Goal: Information Seeking & Learning: Learn about a topic

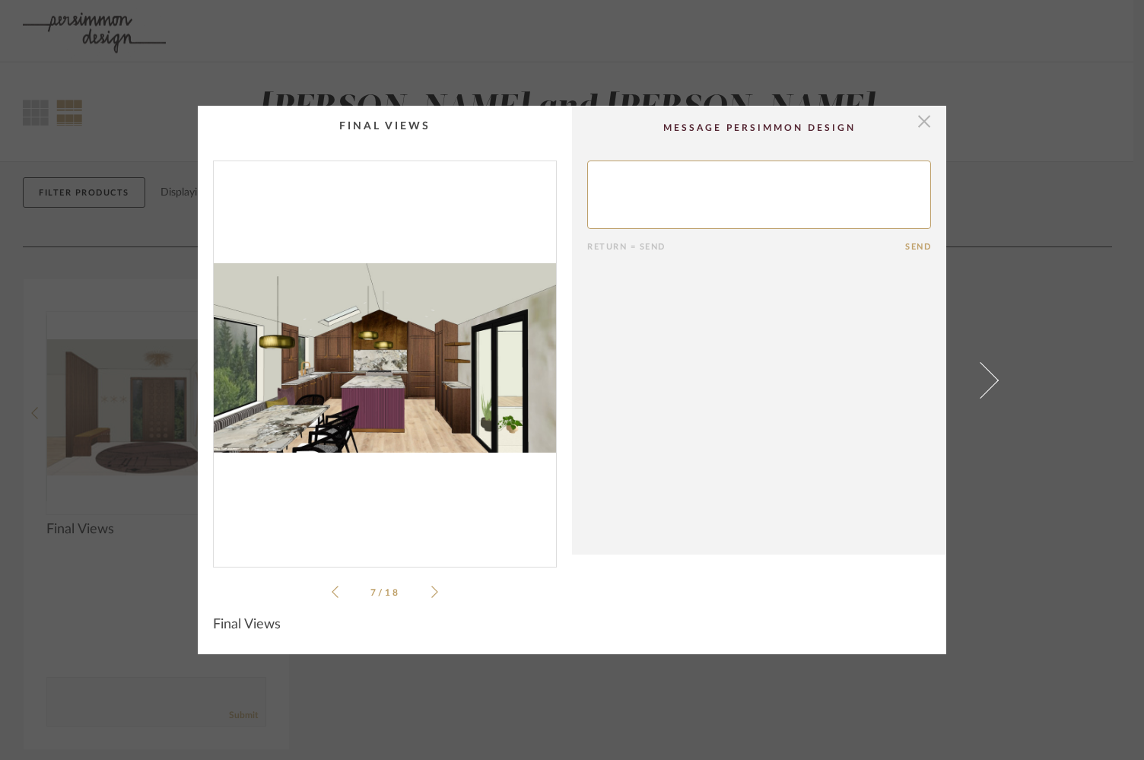
click at [914, 131] on span "button" at bounding box center [924, 121] width 30 height 30
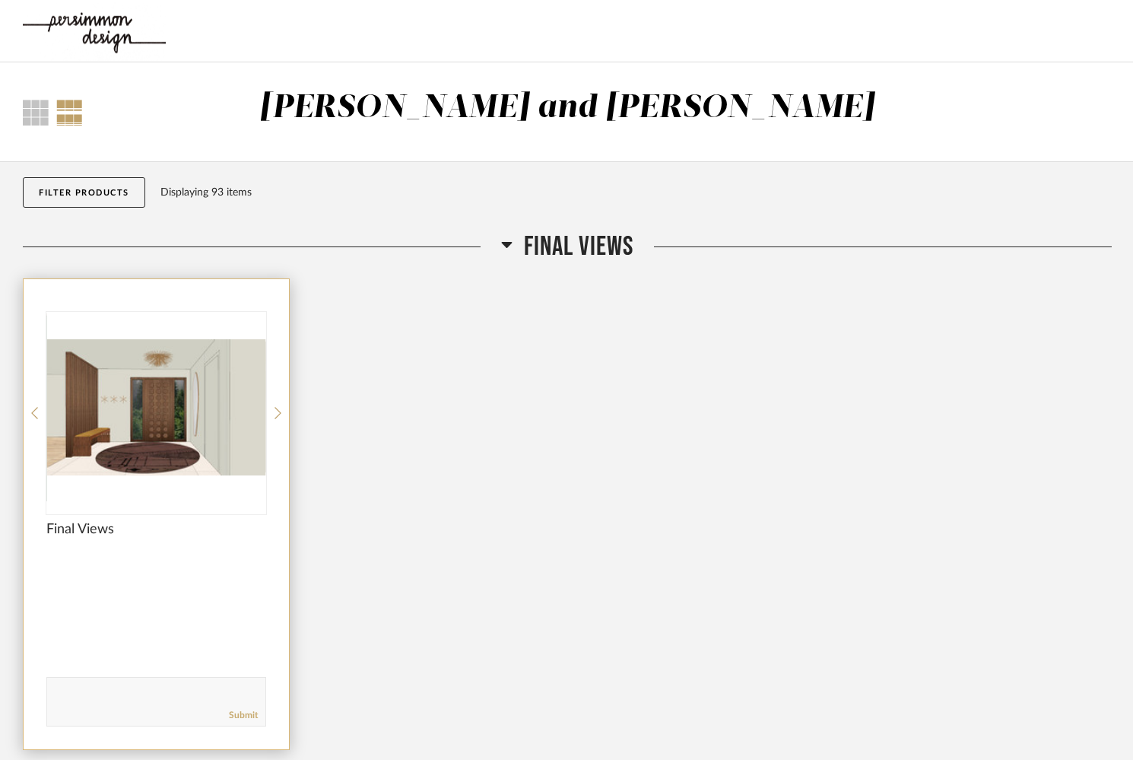
click at [213, 410] on img "0" at bounding box center [156, 407] width 220 height 190
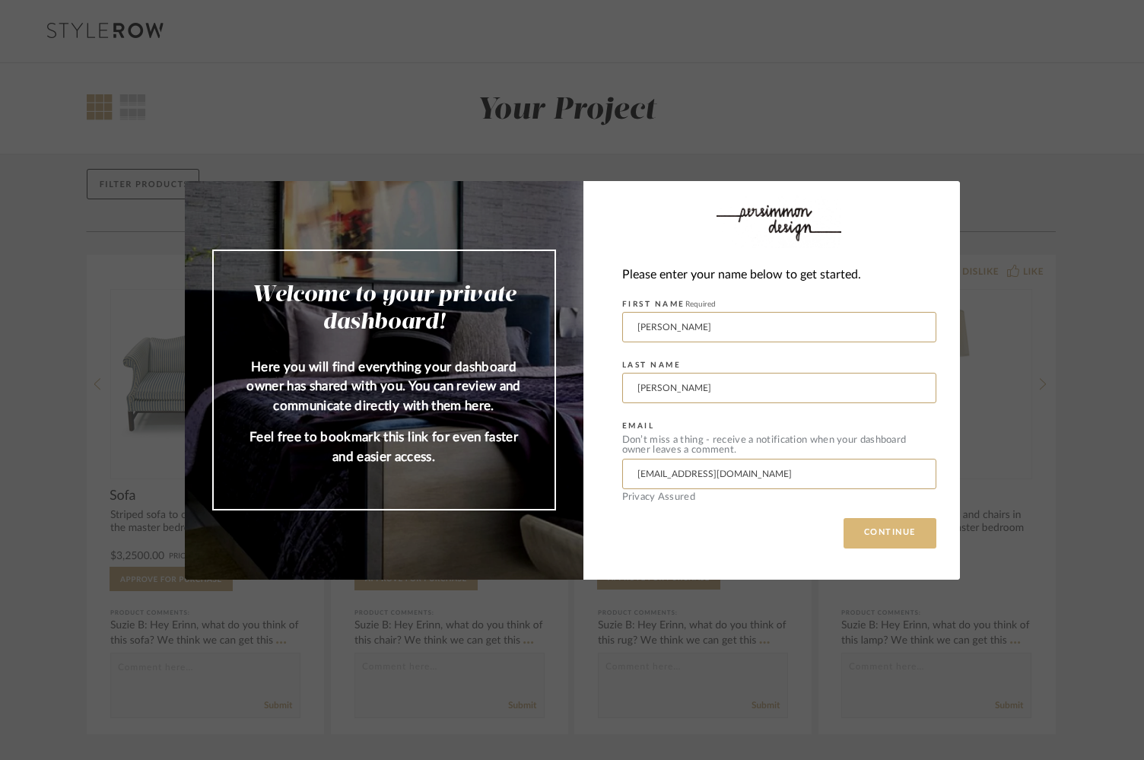
click at [872, 537] on button "CONTINUE" at bounding box center [889, 533] width 93 height 30
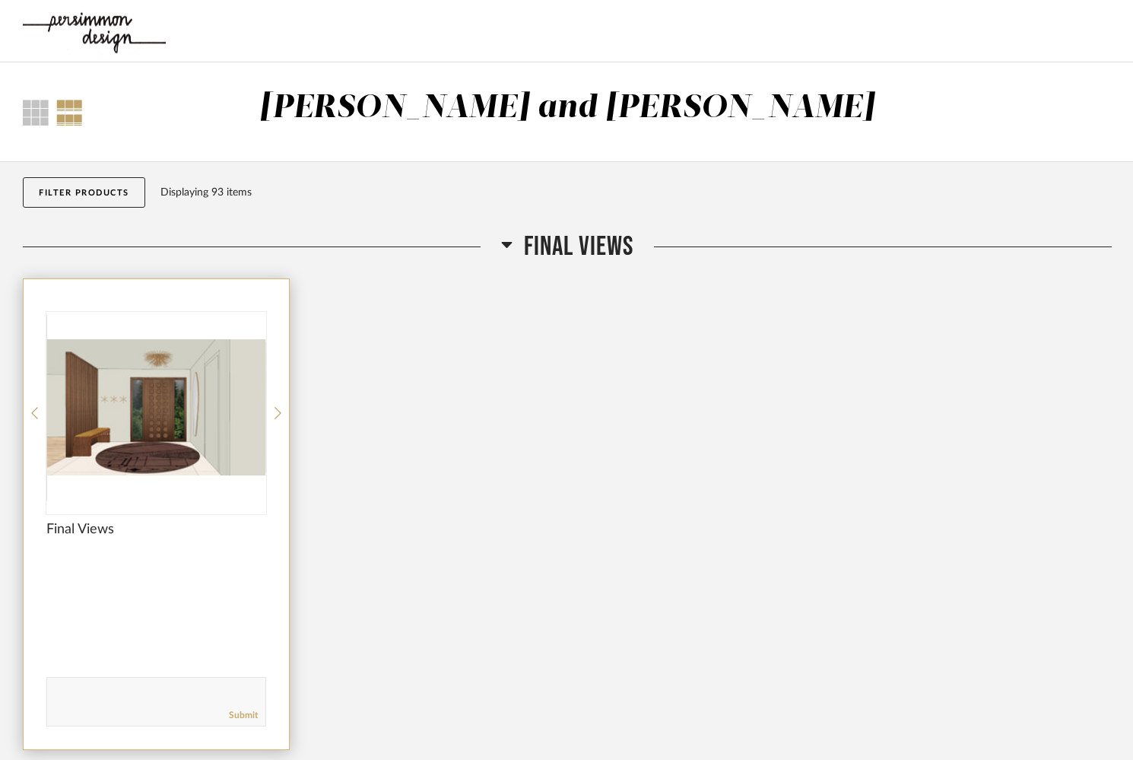
click at [190, 400] on img "0" at bounding box center [156, 407] width 220 height 190
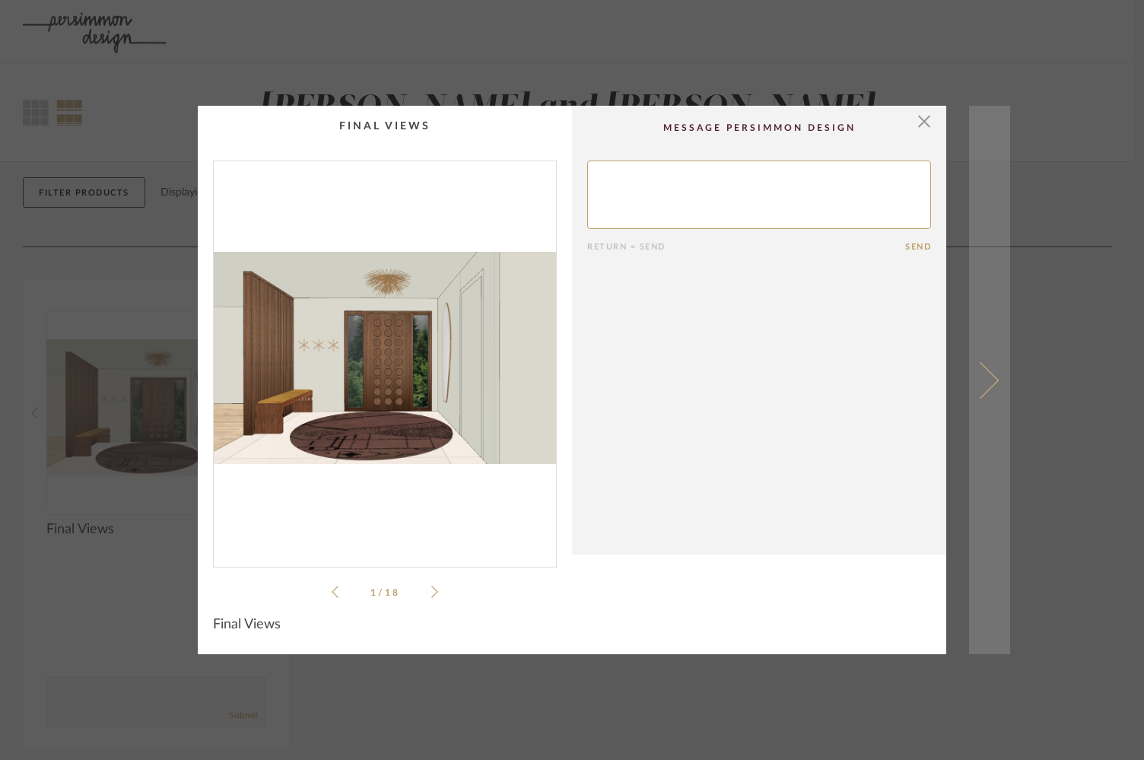
click at [985, 376] on span at bounding box center [980, 379] width 37 height 37
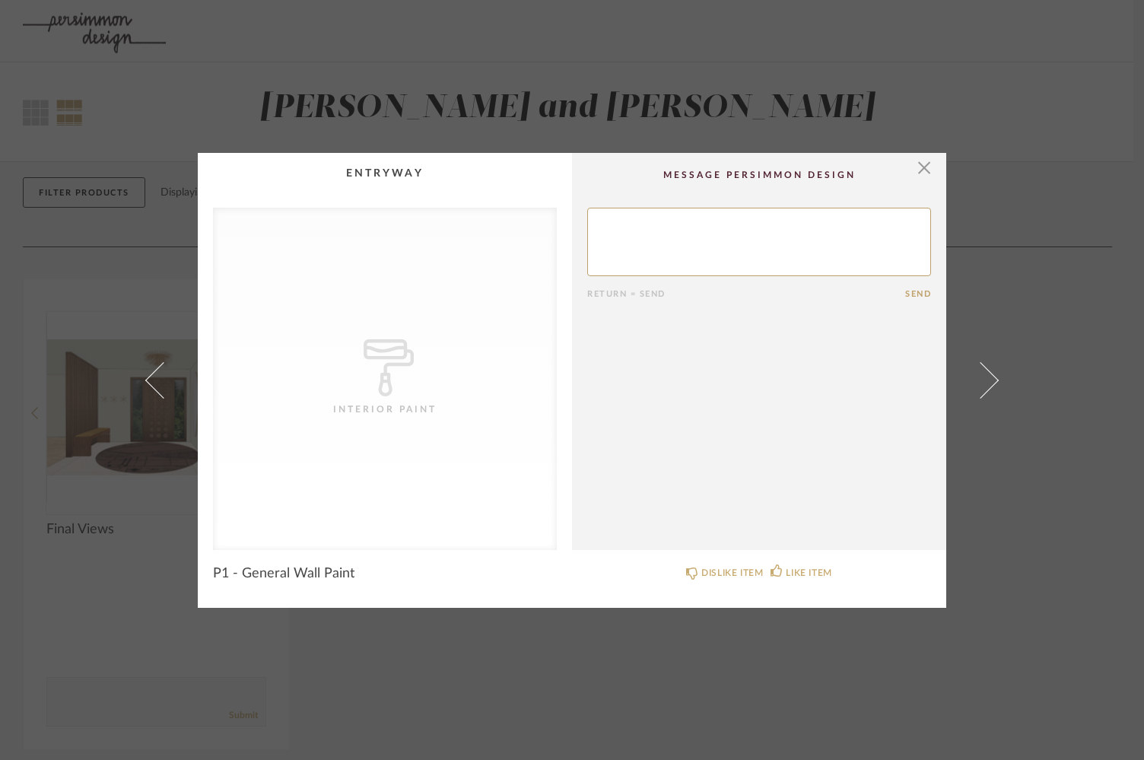
click at [125, 386] on div "× CategoryIconPaint Created with Sketch. Interior Paint Return = Send Send P1 -…" at bounding box center [572, 380] width 1144 height 760
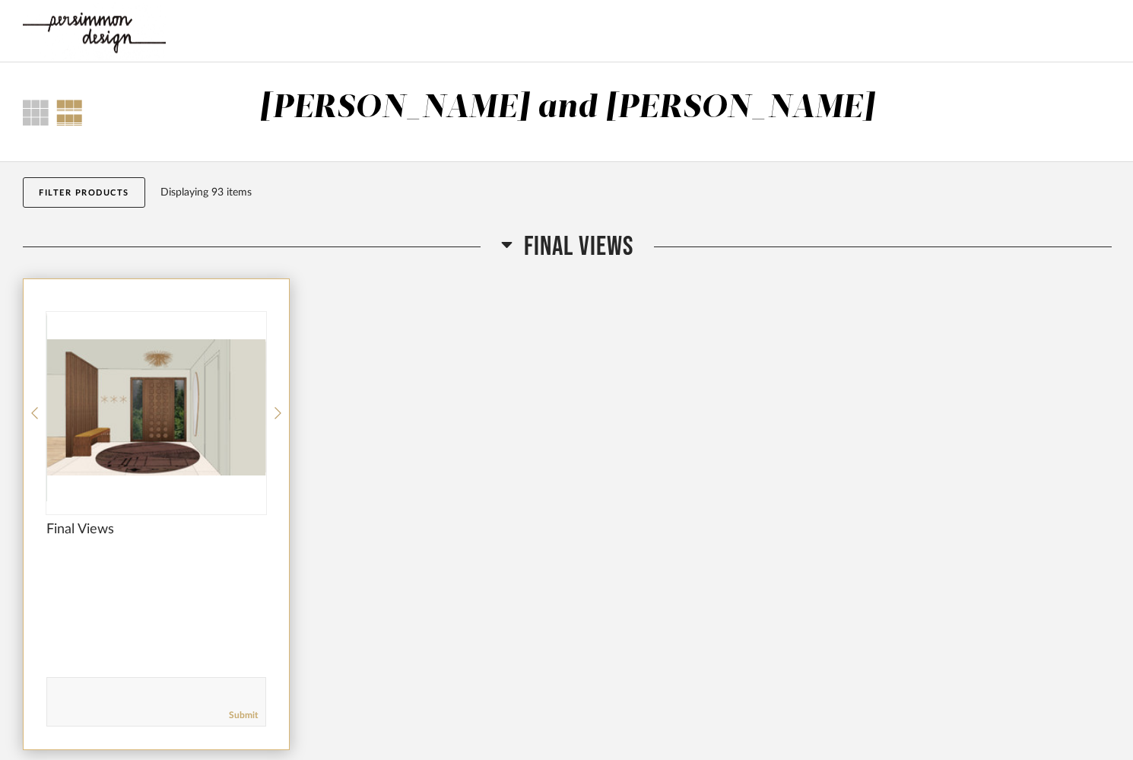
click at [180, 402] on img "0" at bounding box center [156, 407] width 220 height 190
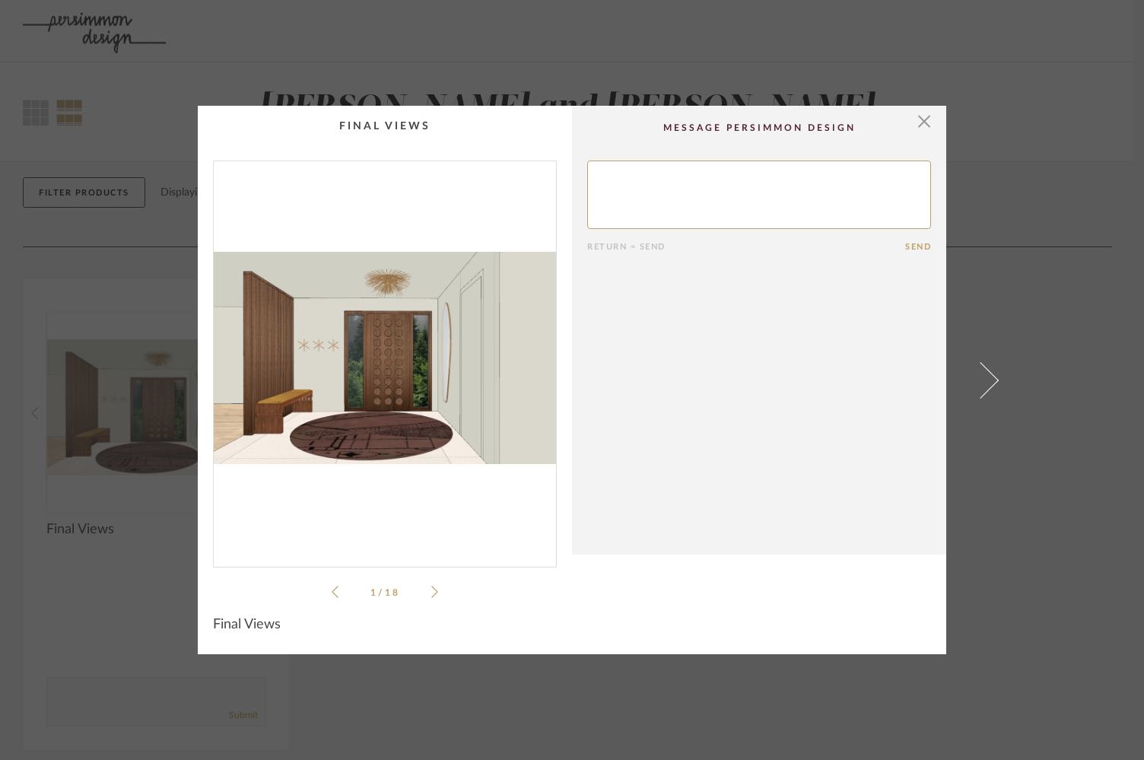
click at [431, 592] on icon at bounding box center [434, 592] width 7 height 14
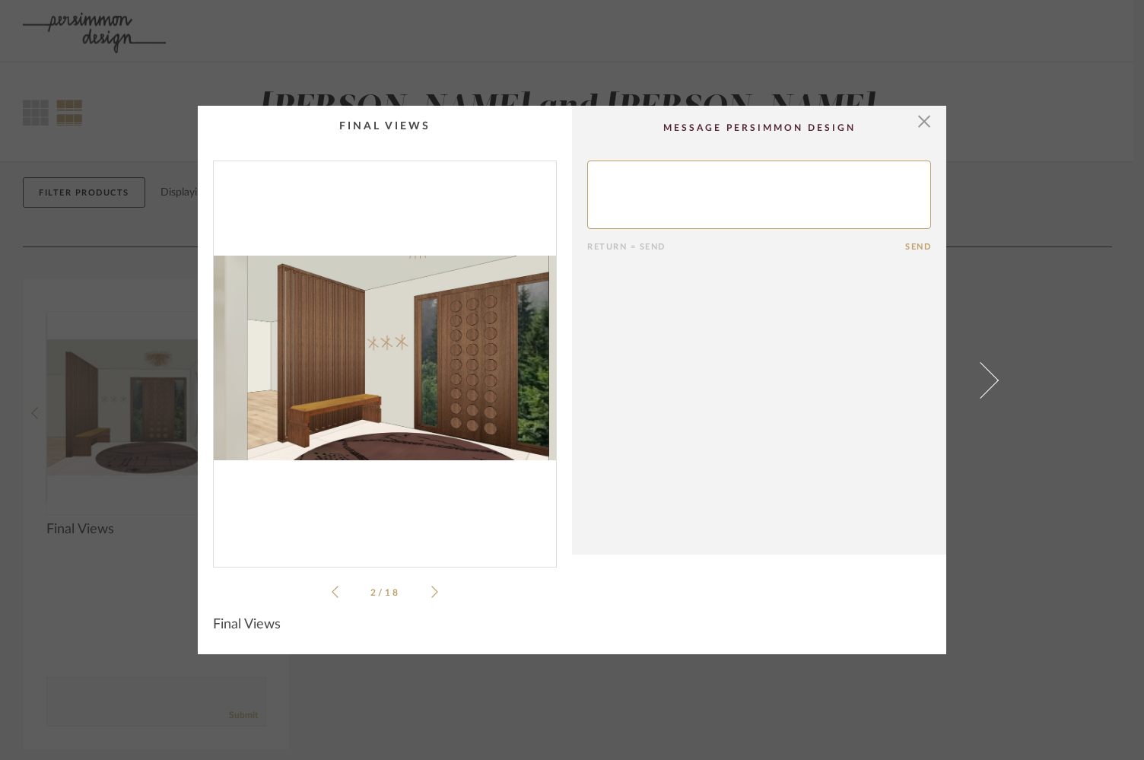
click at [431, 592] on icon at bounding box center [434, 592] width 7 height 14
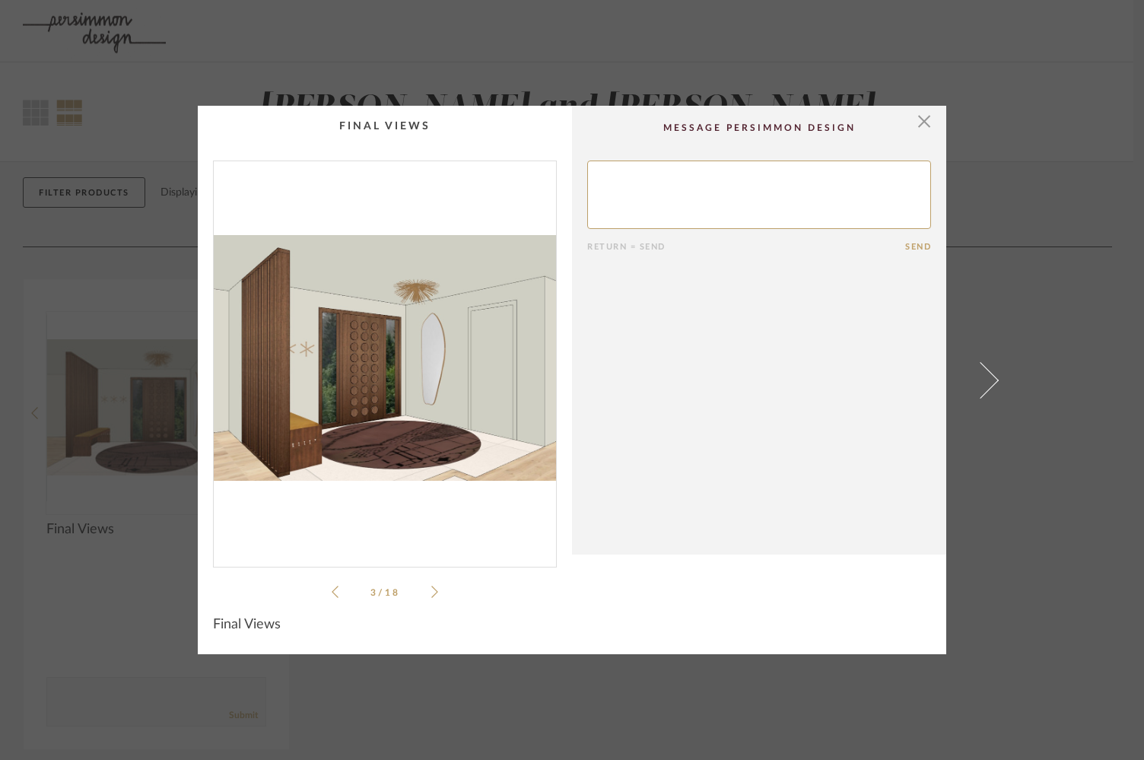
click at [431, 592] on icon at bounding box center [434, 592] width 7 height 14
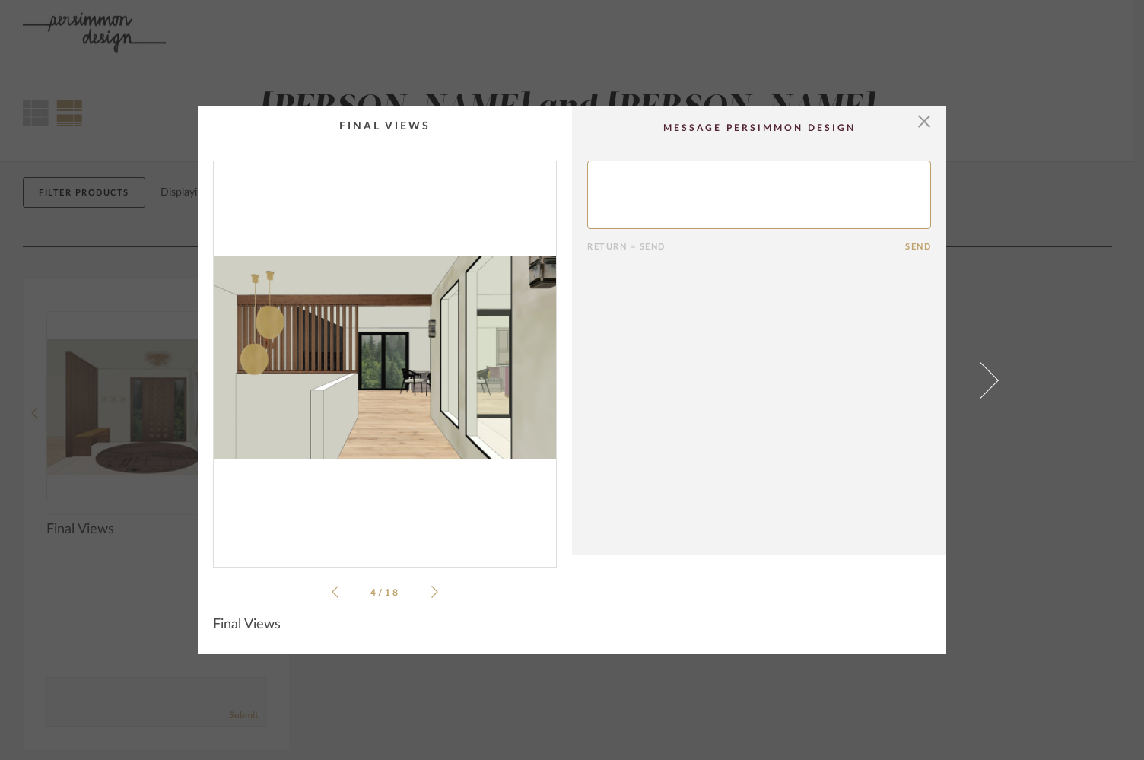
click at [431, 592] on icon at bounding box center [434, 592] width 7 height 14
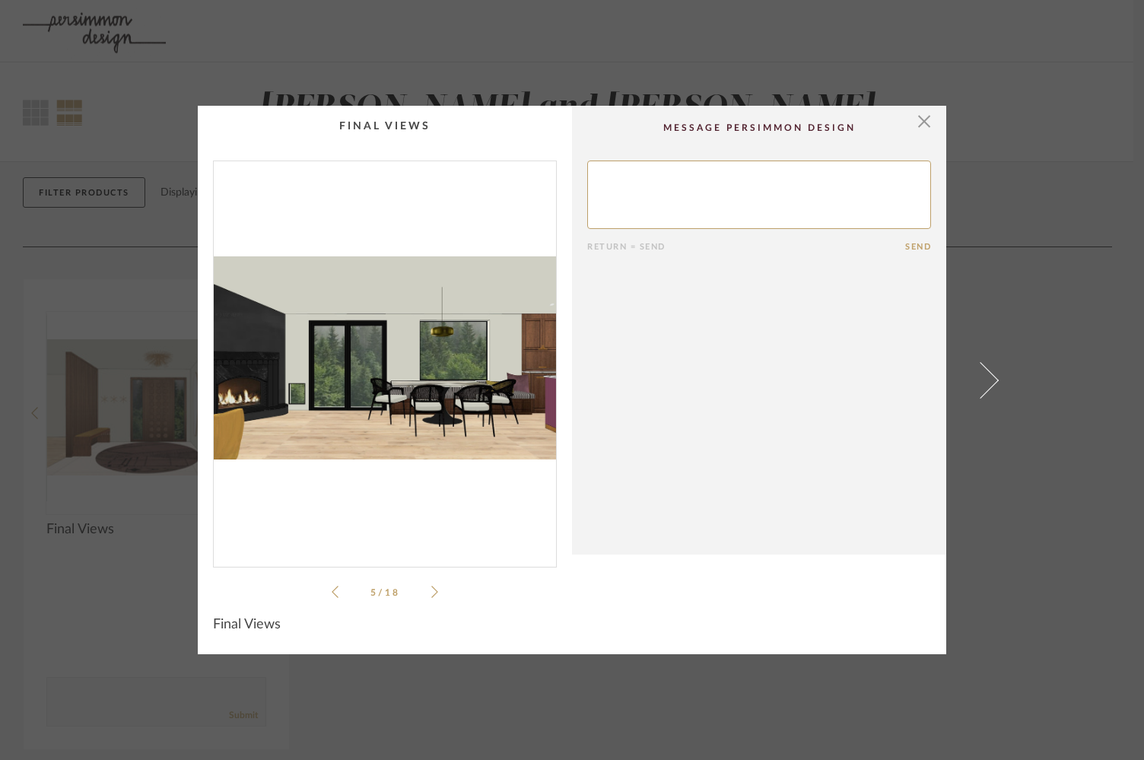
click at [431, 592] on icon at bounding box center [434, 592] width 7 height 14
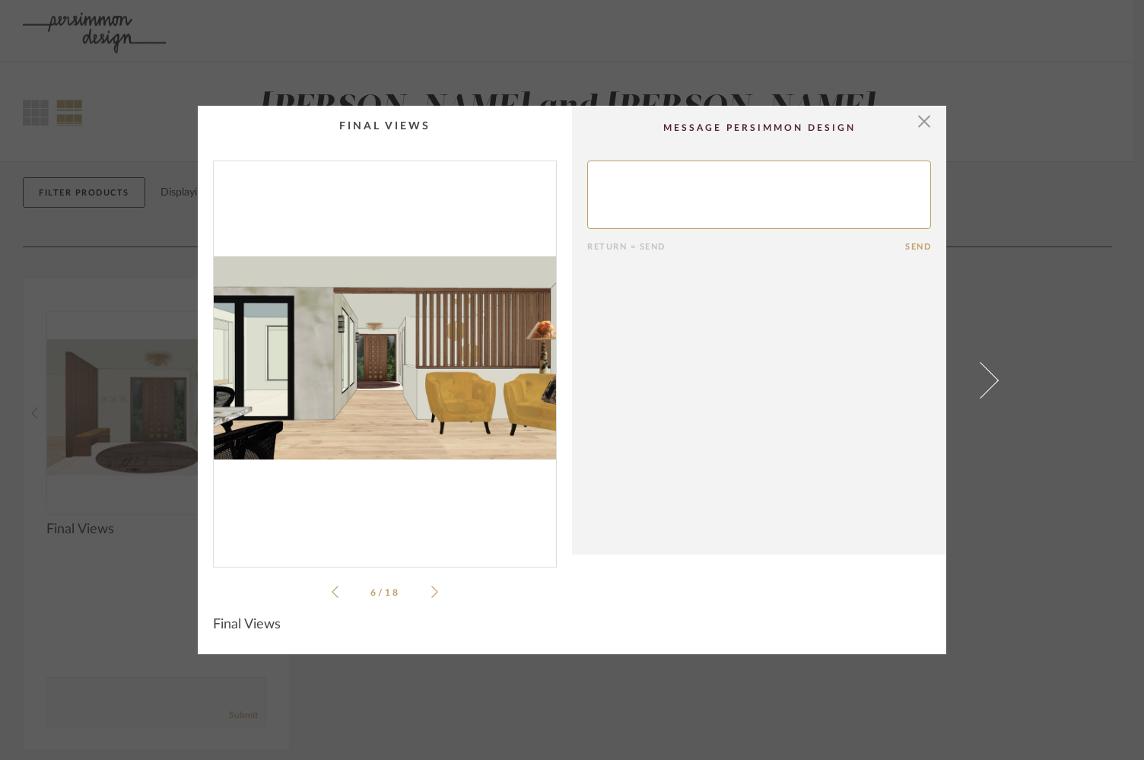
click at [431, 592] on icon at bounding box center [434, 592] width 7 height 14
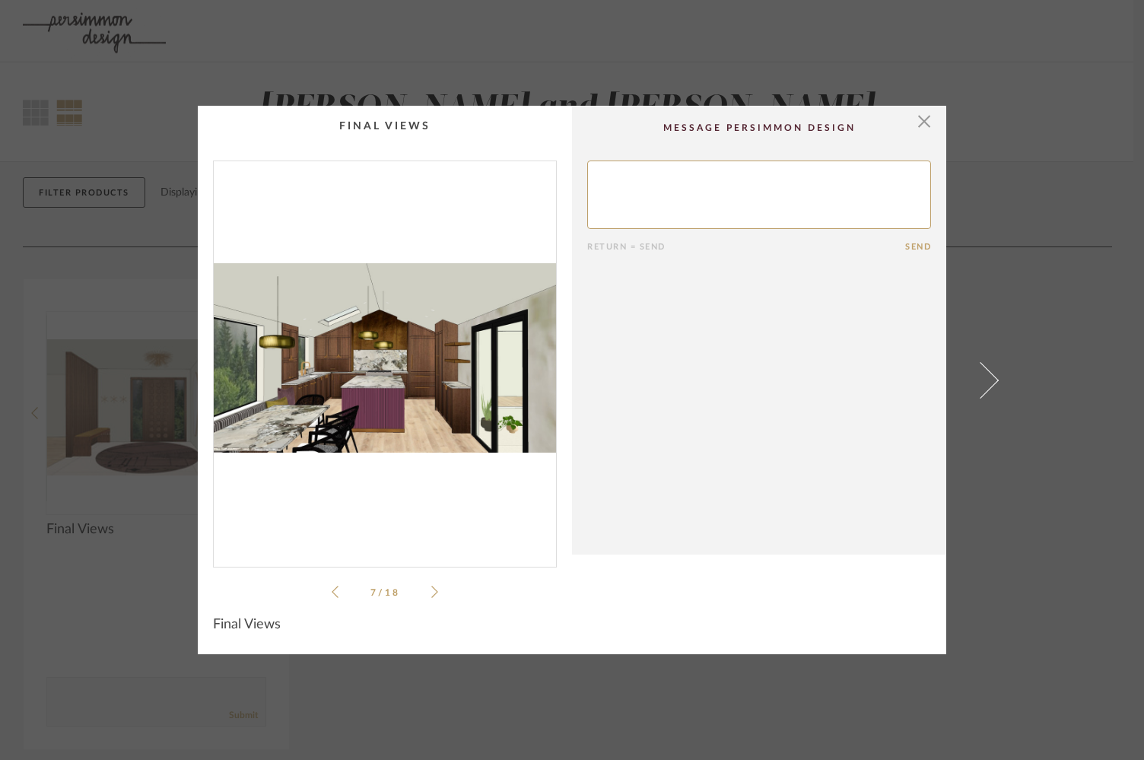
click at [431, 592] on icon at bounding box center [434, 592] width 7 height 14
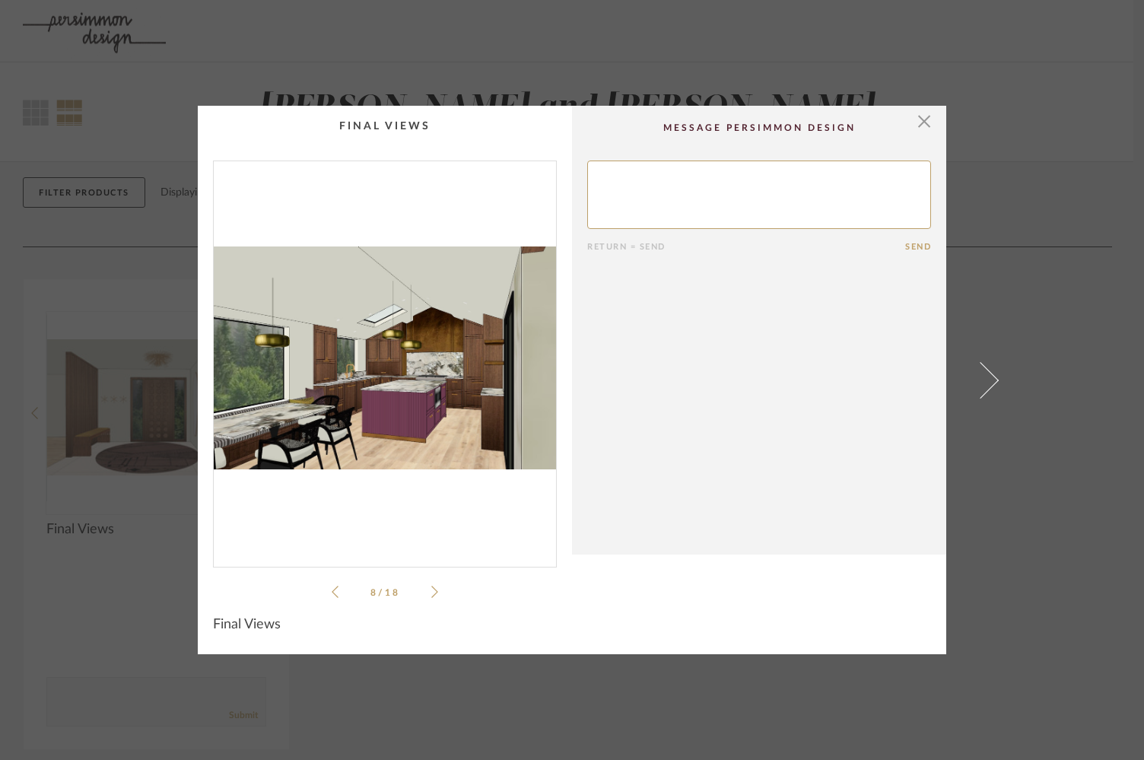
click at [431, 592] on icon at bounding box center [434, 592] width 7 height 14
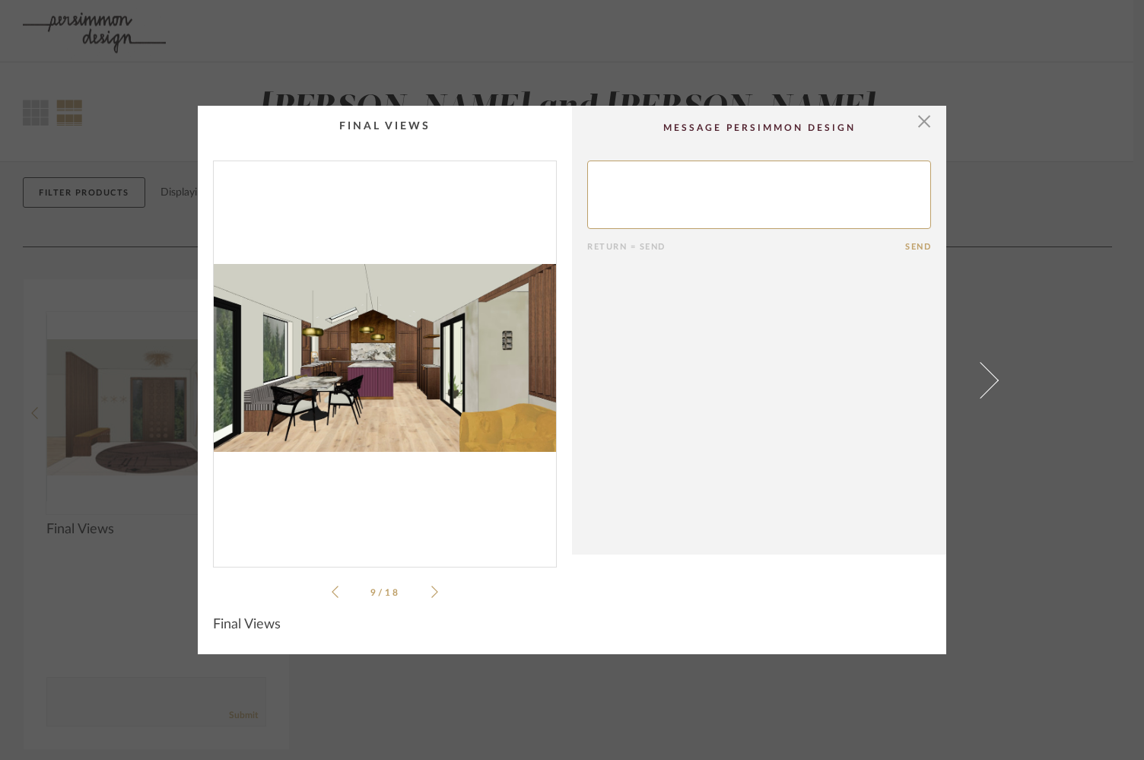
click at [431, 592] on icon at bounding box center [434, 592] width 7 height 14
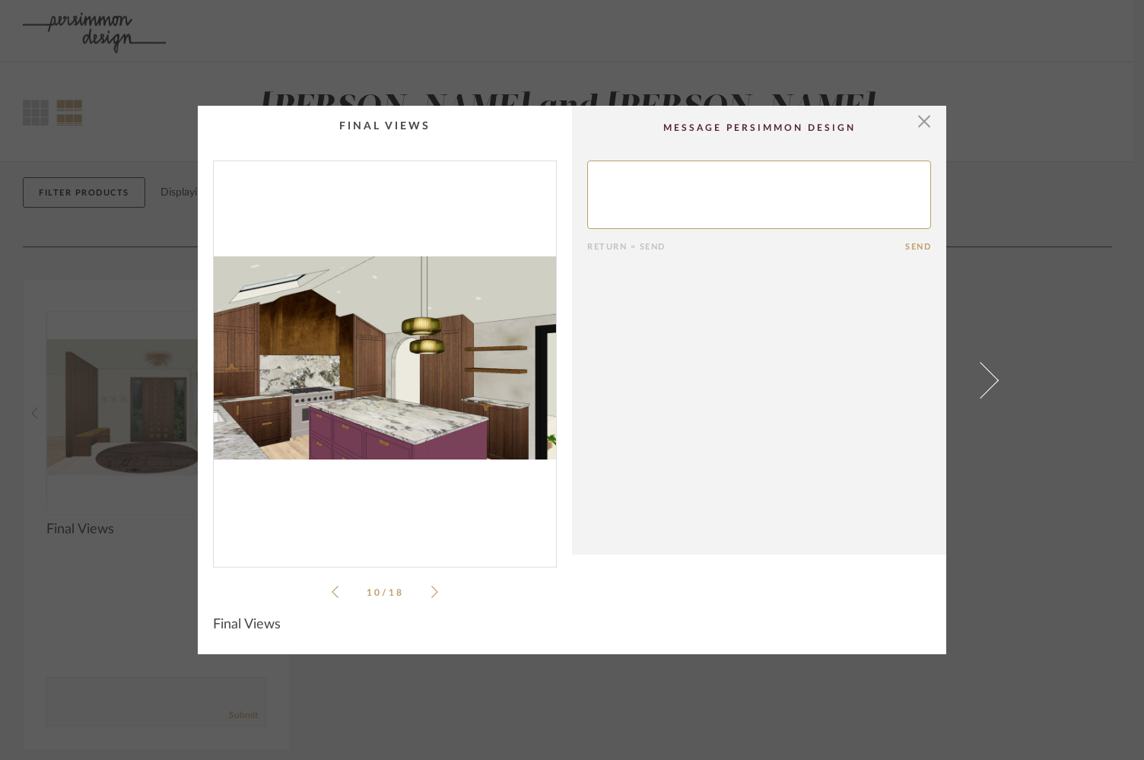
click at [320, 583] on div "10 / 18" at bounding box center [385, 380] width 344 height 440
click at [338, 590] on li "10 / 18" at bounding box center [384, 592] width 93 height 18
click at [332, 590] on icon at bounding box center [335, 592] width 7 height 14
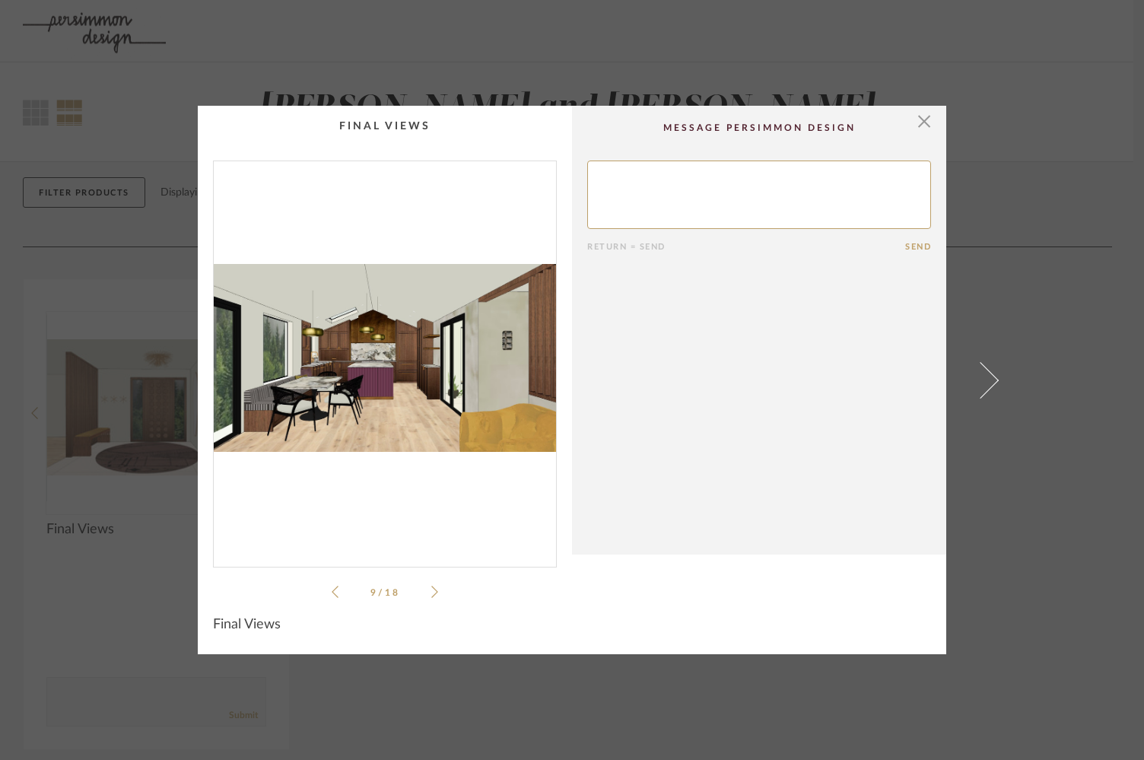
click at [332, 590] on icon at bounding box center [335, 592] width 7 height 14
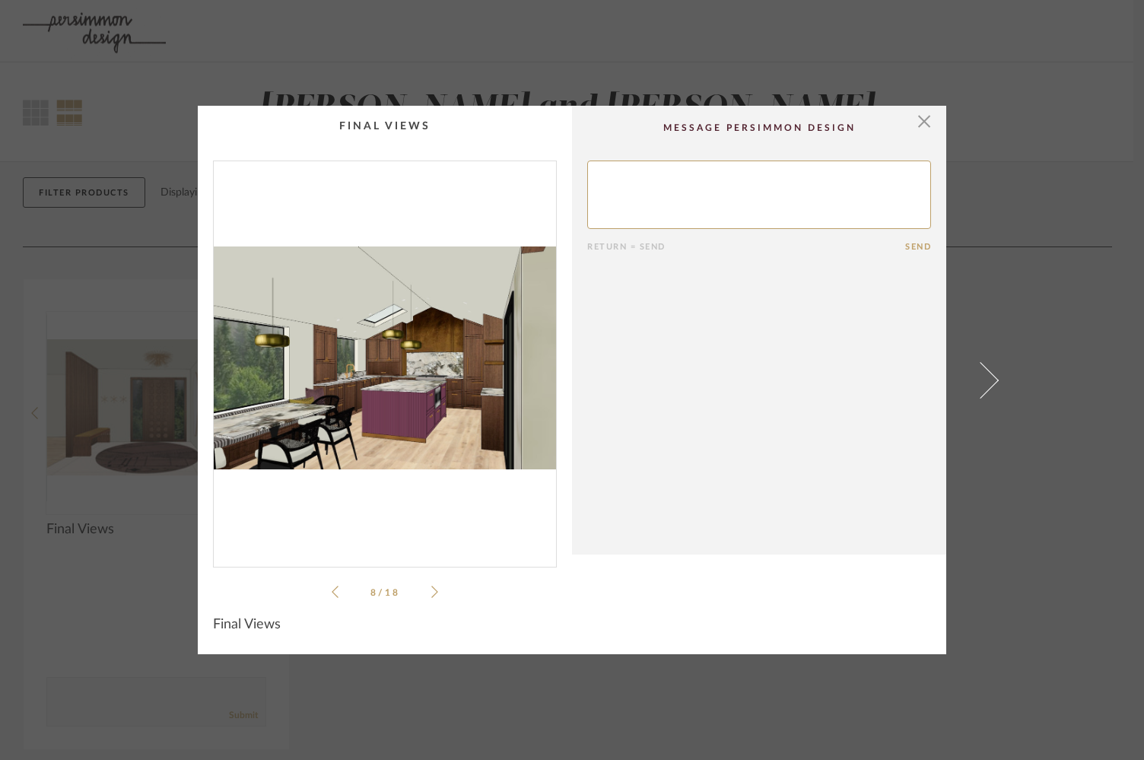
click at [431, 593] on icon at bounding box center [434, 592] width 7 height 14
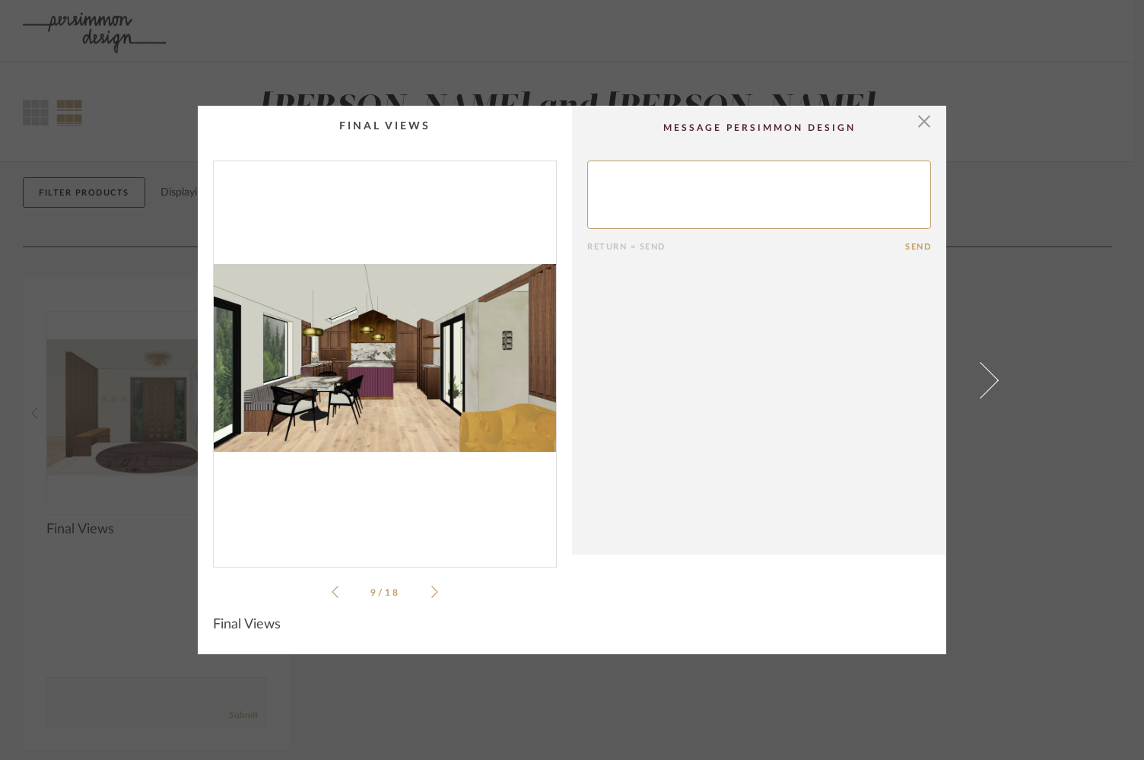
click at [431, 593] on icon at bounding box center [434, 592] width 7 height 14
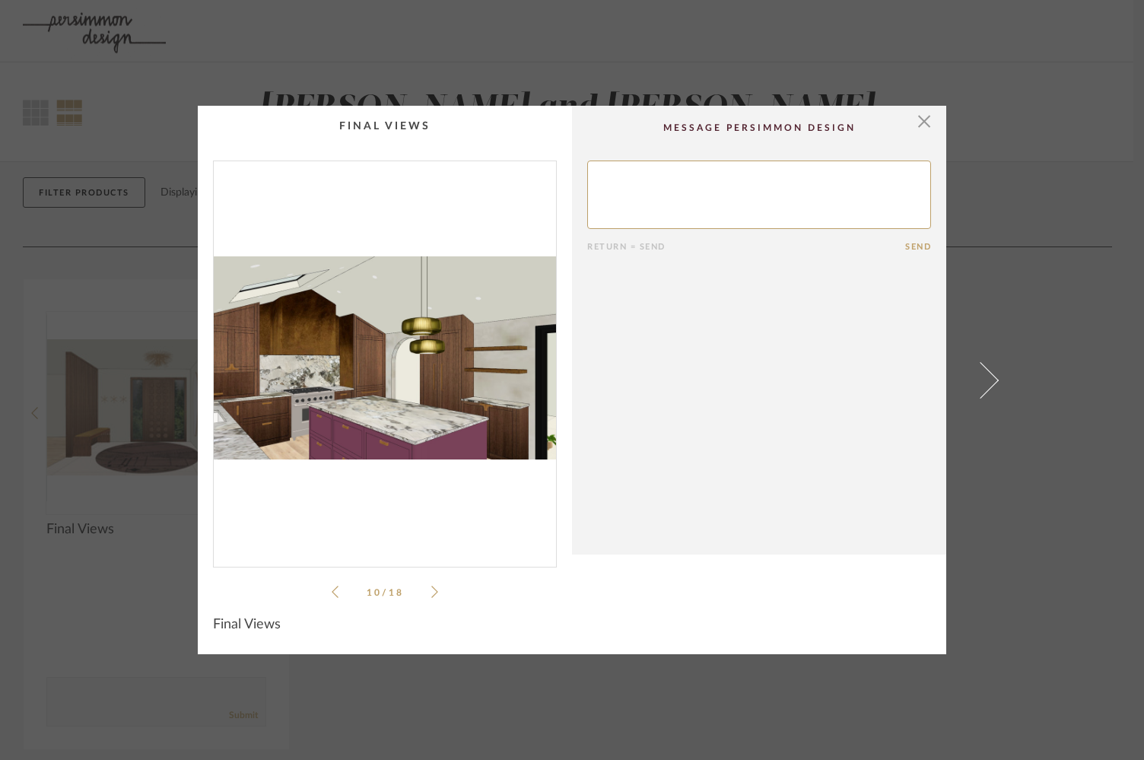
click at [431, 593] on icon at bounding box center [434, 592] width 7 height 14
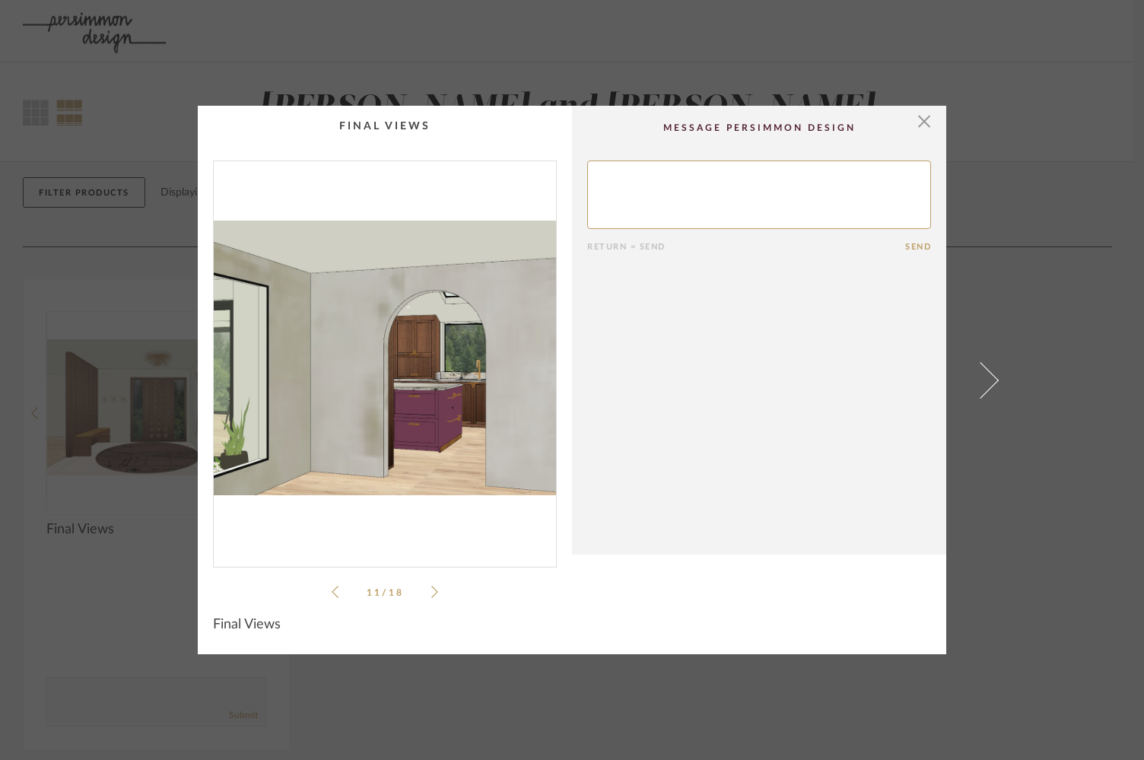
click at [431, 593] on icon at bounding box center [434, 592] width 7 height 14
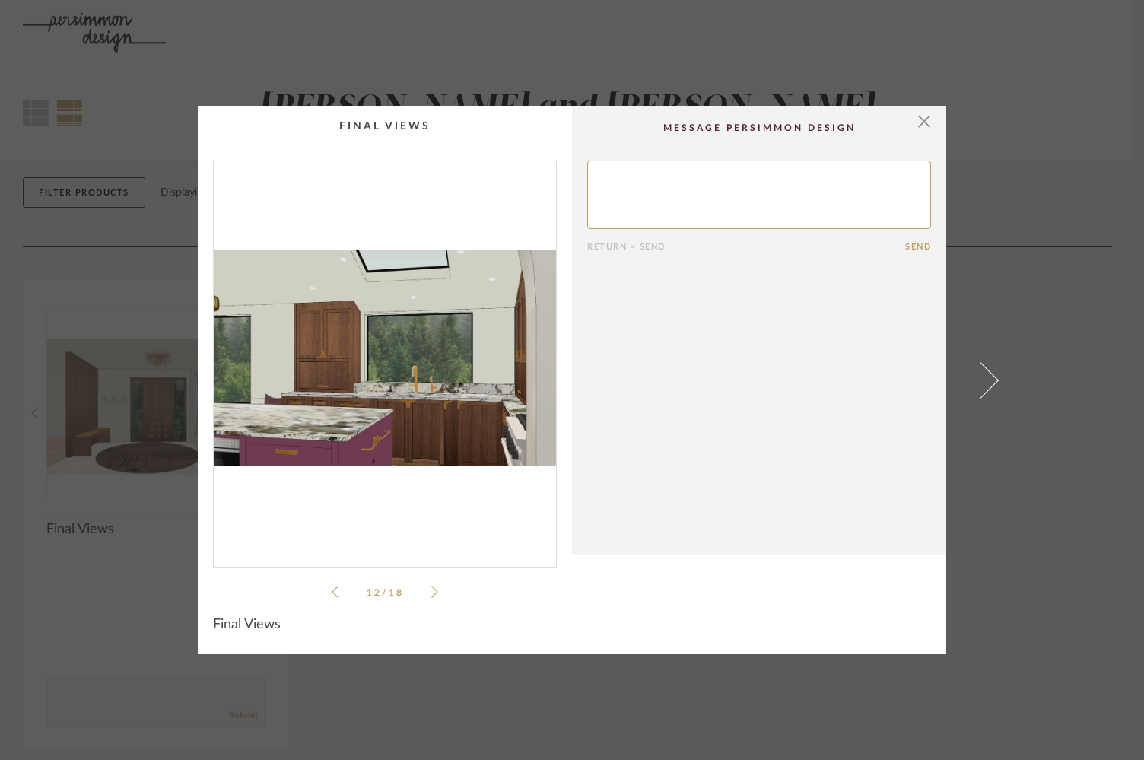
click at [431, 593] on icon at bounding box center [434, 592] width 7 height 14
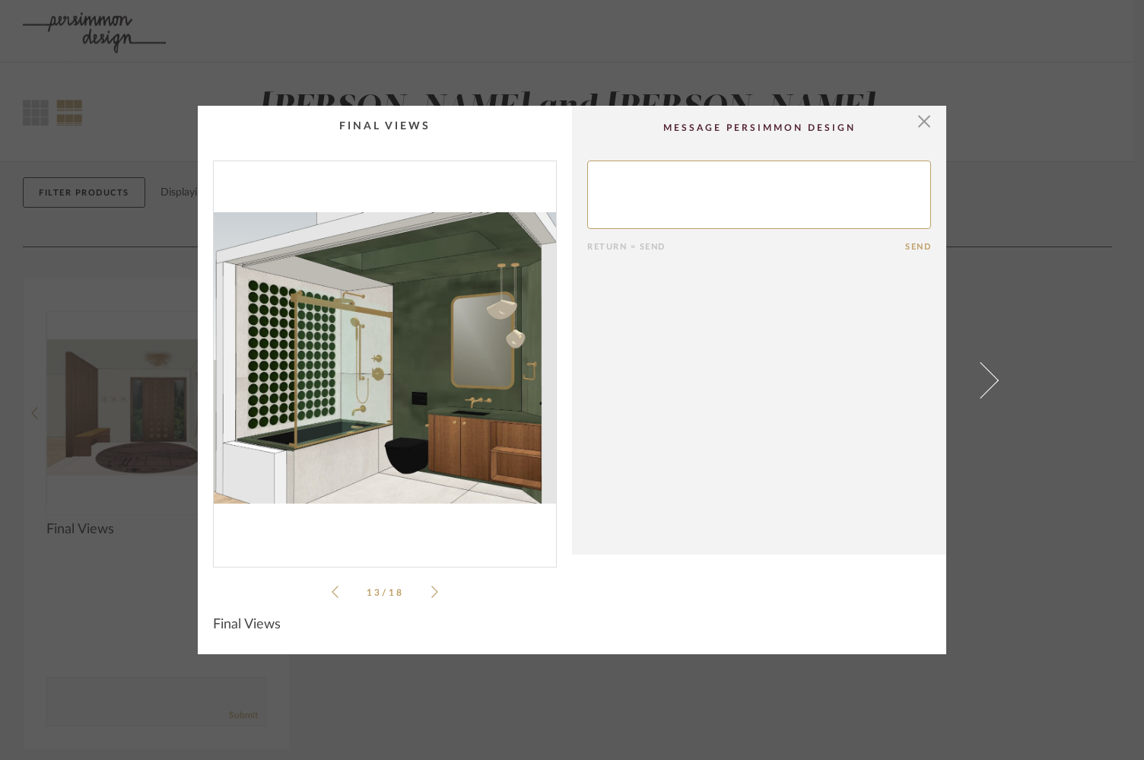
click at [431, 593] on icon at bounding box center [434, 592] width 7 height 14
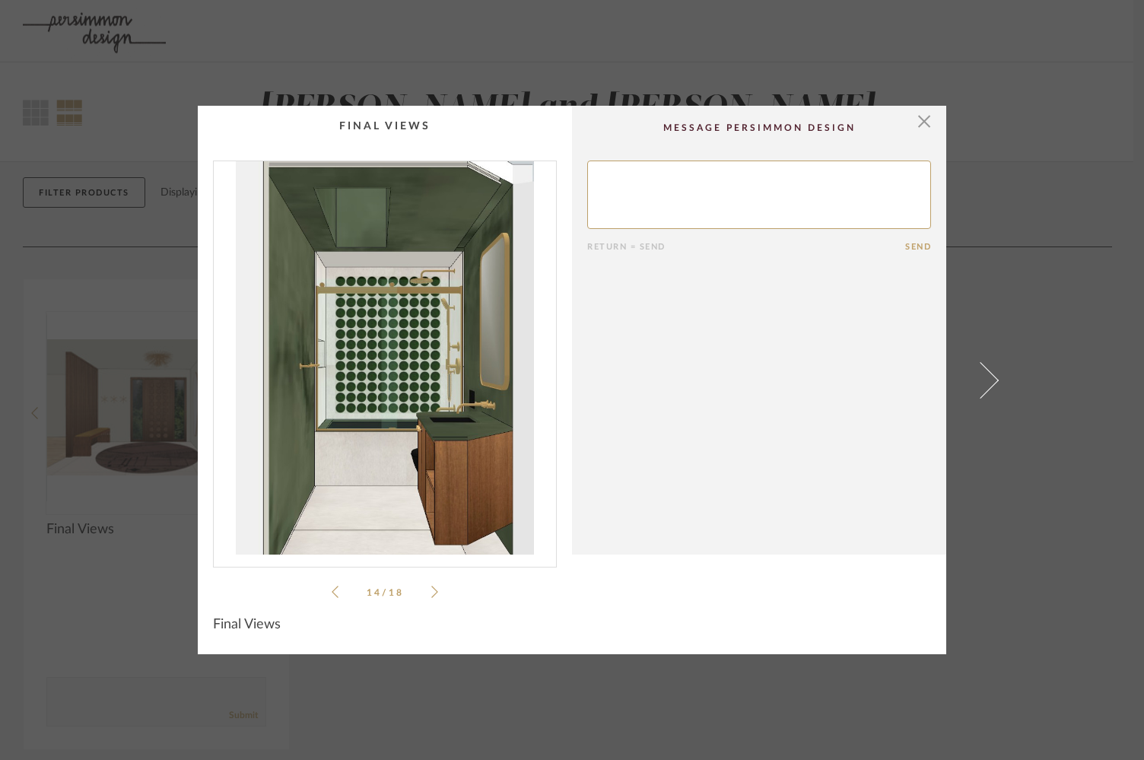
click at [431, 593] on icon at bounding box center [434, 592] width 7 height 14
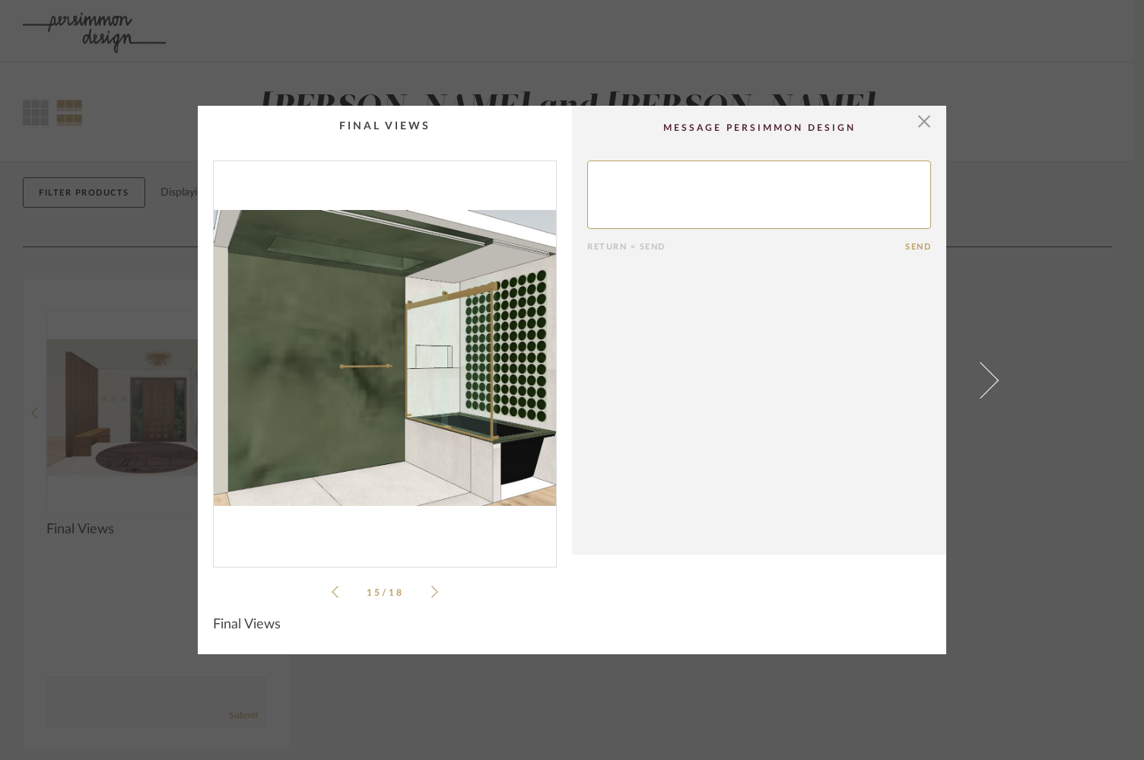
click at [431, 593] on icon at bounding box center [434, 592] width 7 height 14
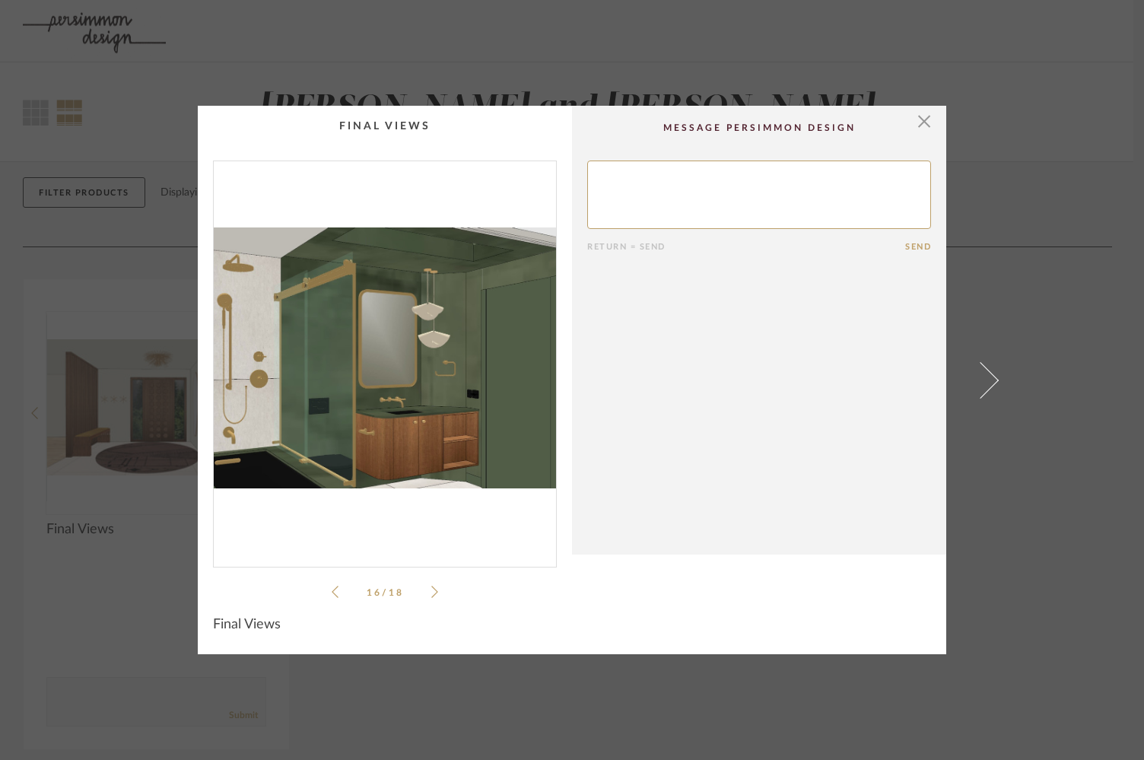
click at [431, 593] on icon at bounding box center [434, 592] width 7 height 14
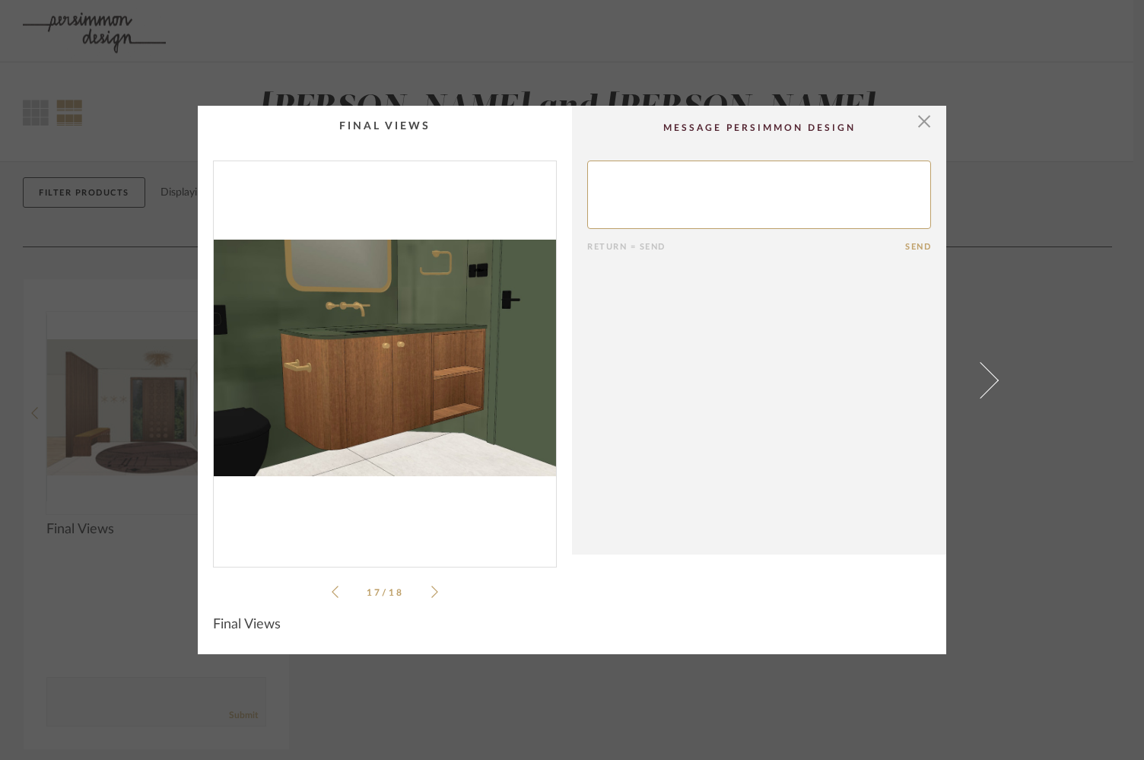
click at [320, 595] on div "17 / 18" at bounding box center [385, 380] width 344 height 440
click at [332, 592] on icon at bounding box center [335, 592] width 7 height 14
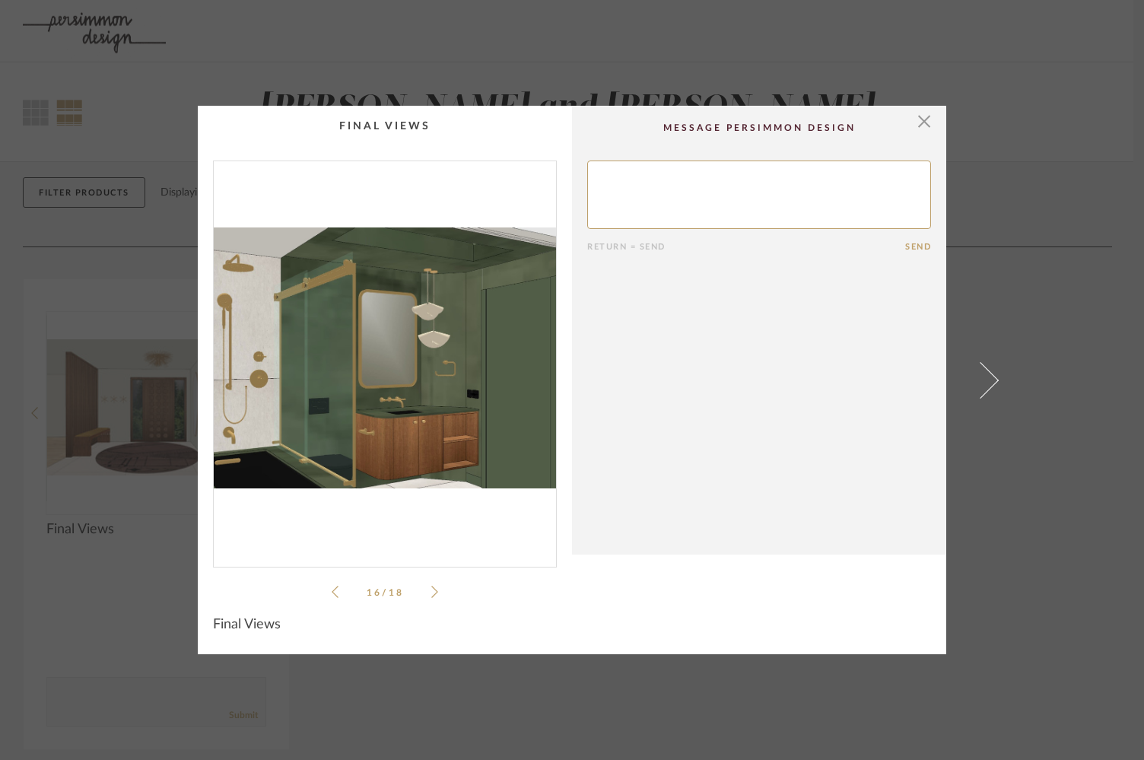
click at [425, 594] on li "16 / 18" at bounding box center [384, 592] width 93 height 18
click at [431, 593] on icon at bounding box center [434, 592] width 7 height 14
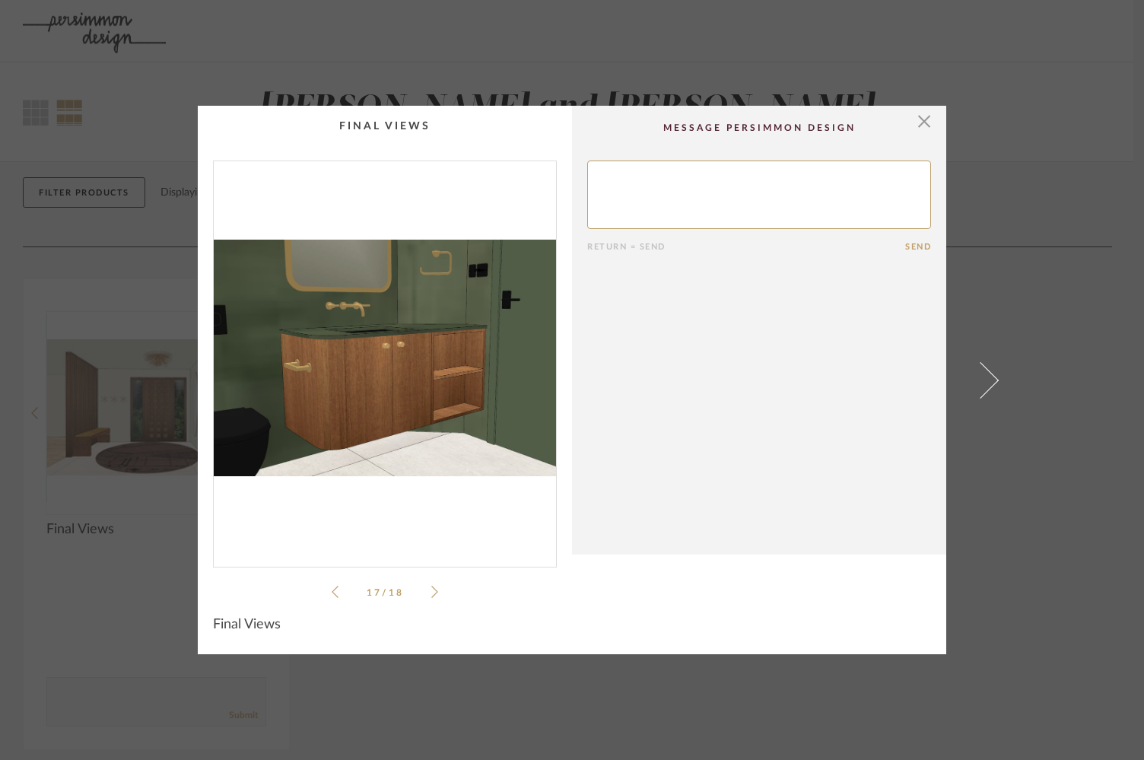
click at [431, 593] on icon at bounding box center [434, 592] width 7 height 14
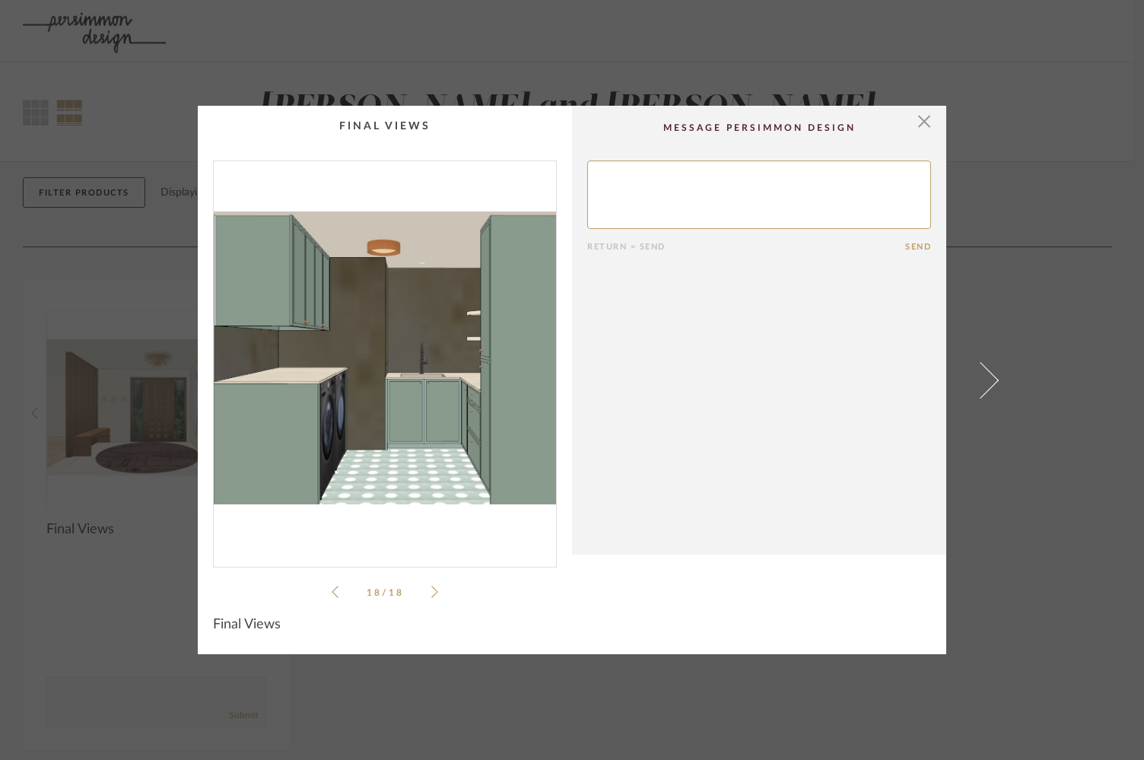
click at [431, 593] on icon at bounding box center [434, 592] width 7 height 14
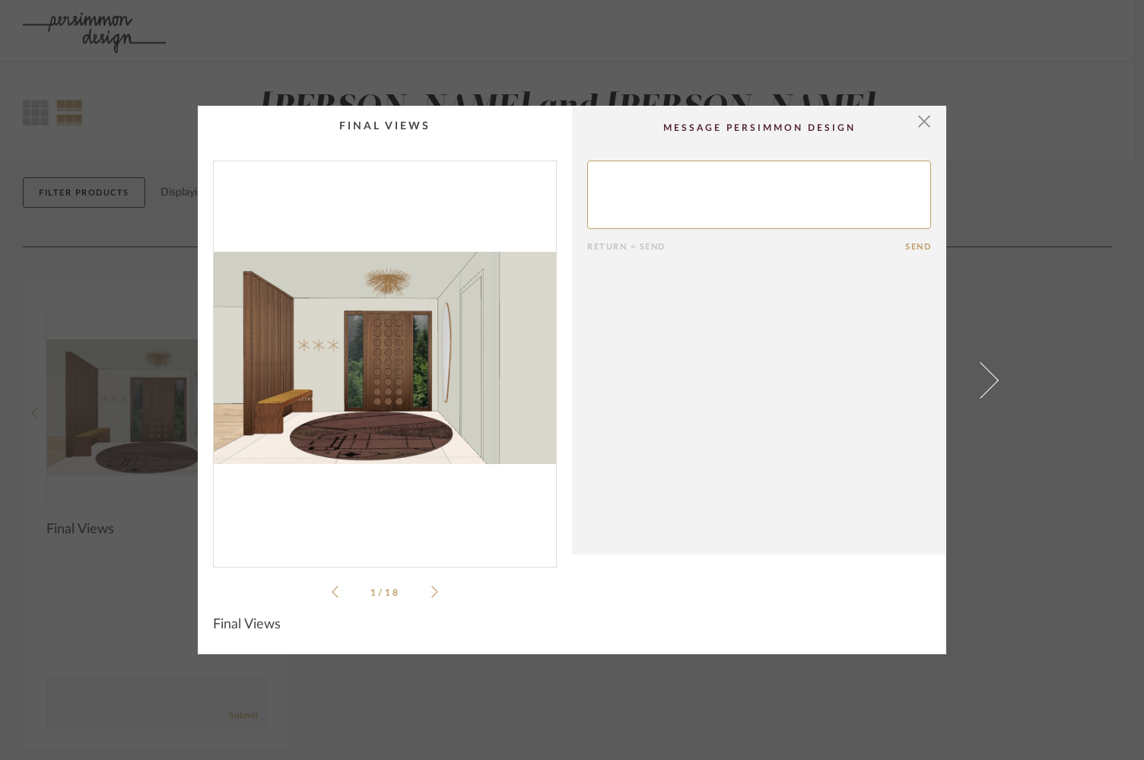
click at [431, 593] on icon at bounding box center [434, 592] width 7 height 14
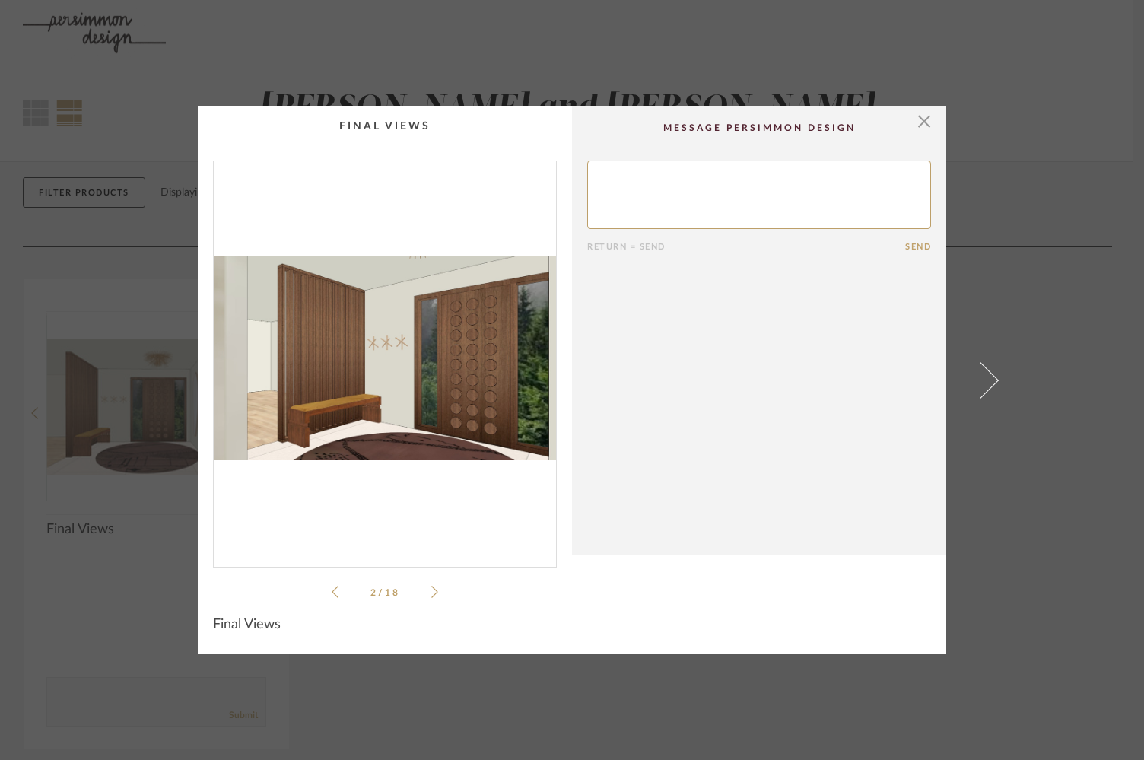
click at [431, 593] on icon at bounding box center [434, 592] width 7 height 14
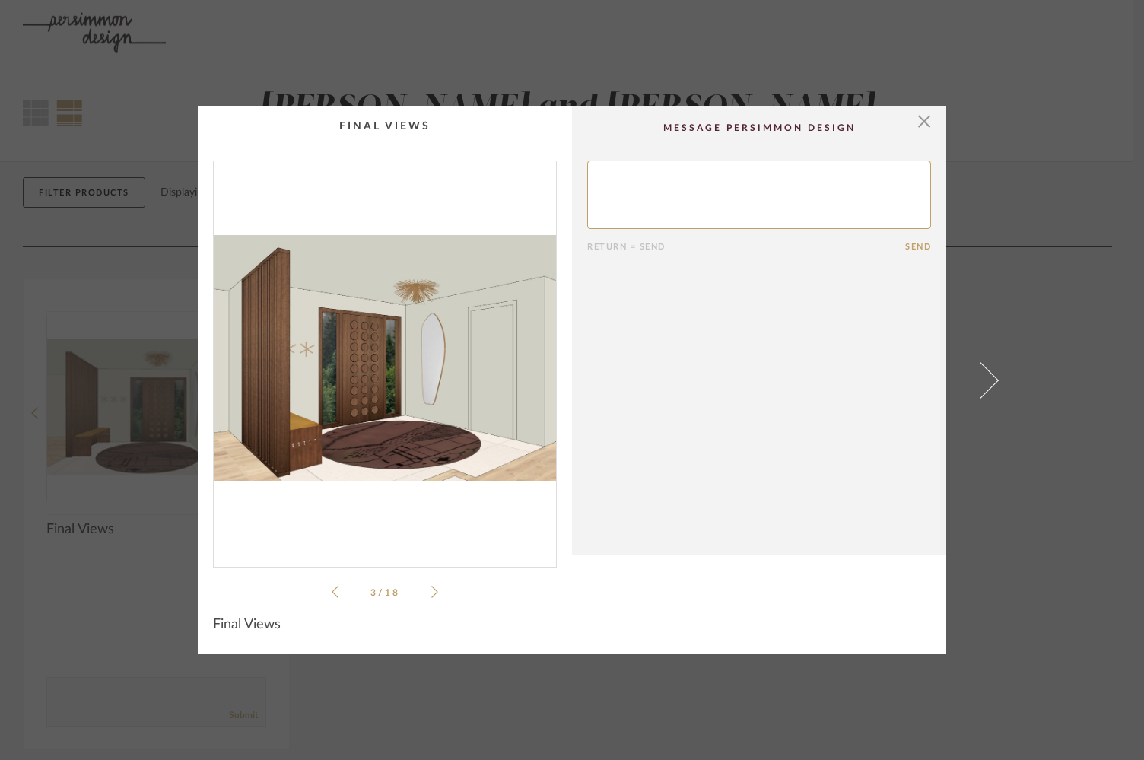
click at [431, 593] on icon at bounding box center [434, 592] width 7 height 14
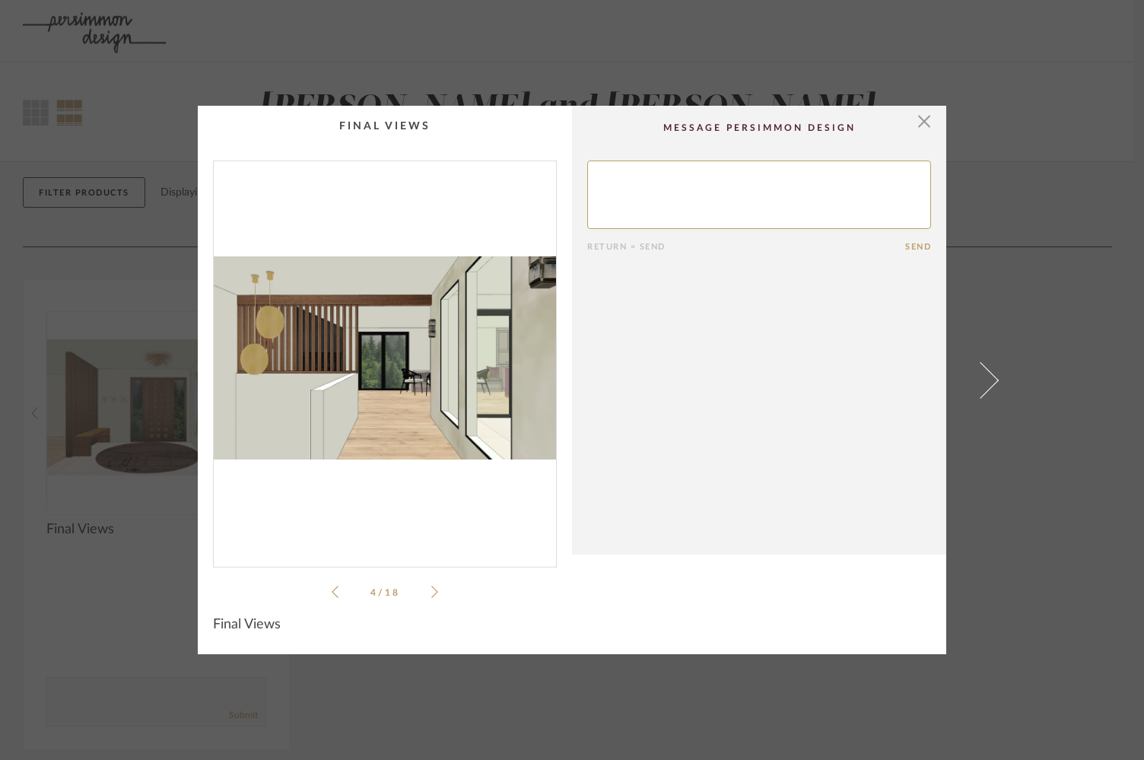
click at [431, 593] on icon at bounding box center [434, 592] width 7 height 14
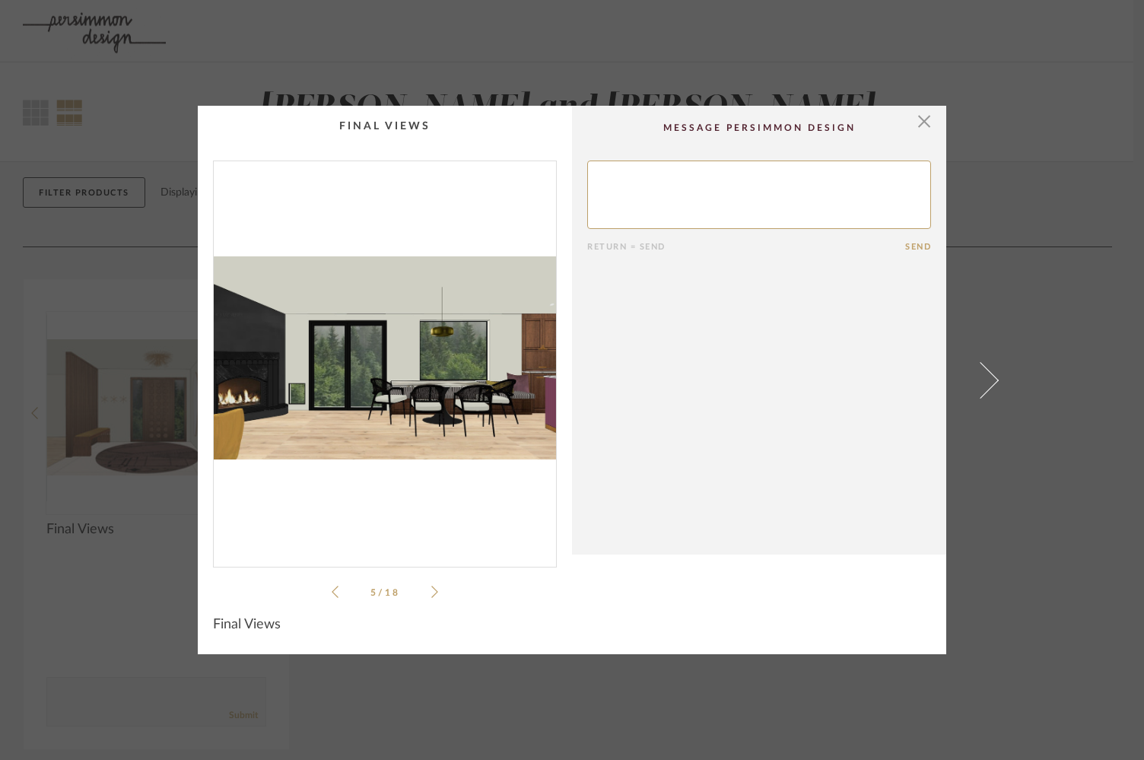
click at [431, 593] on icon at bounding box center [434, 592] width 7 height 14
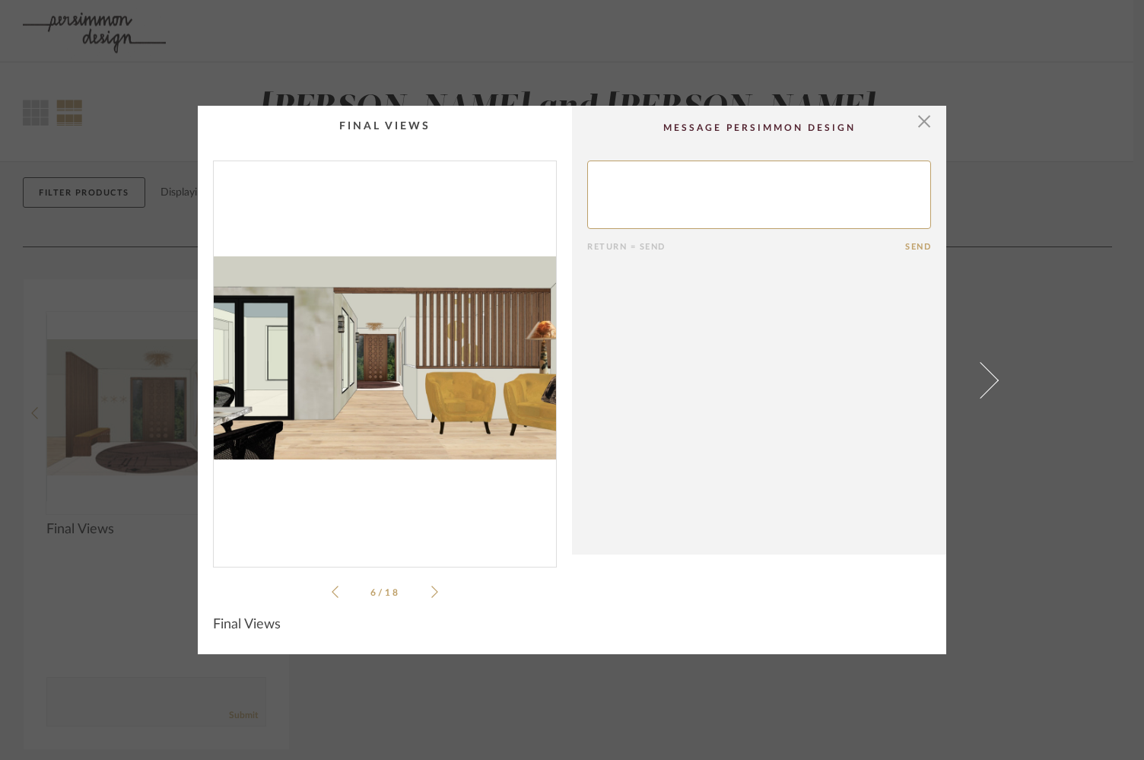
click at [431, 593] on icon at bounding box center [434, 592] width 7 height 14
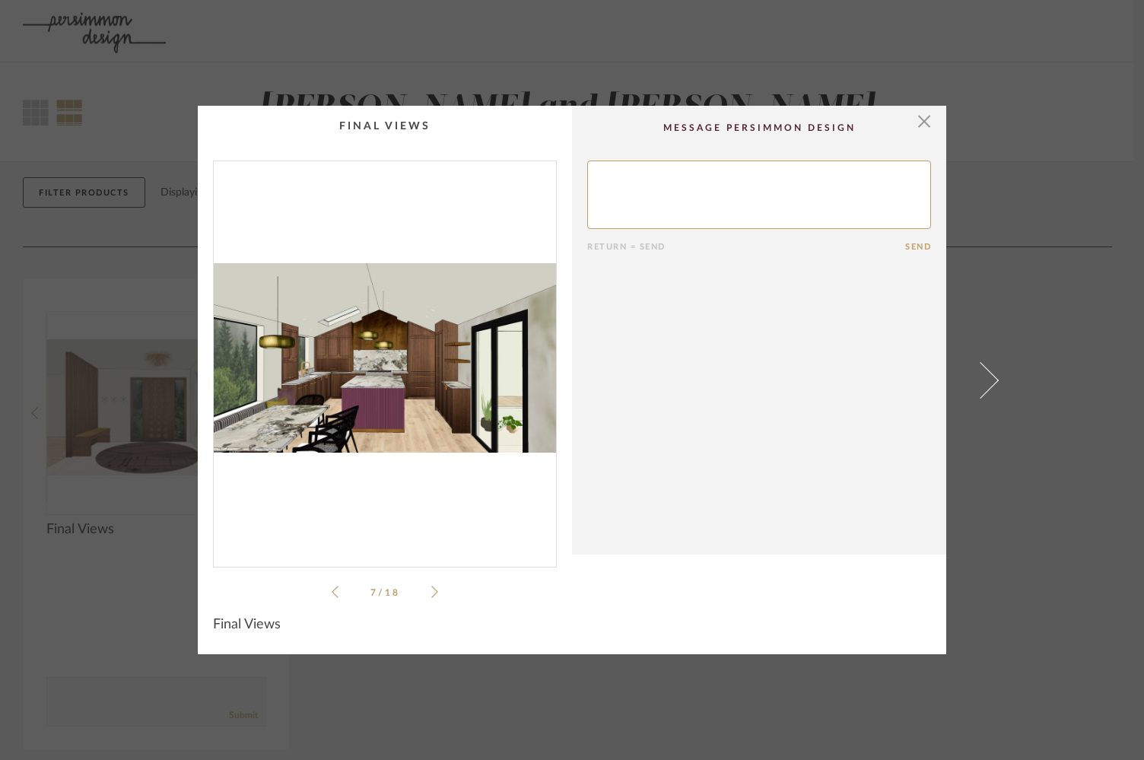
click at [431, 593] on icon at bounding box center [434, 592] width 7 height 14
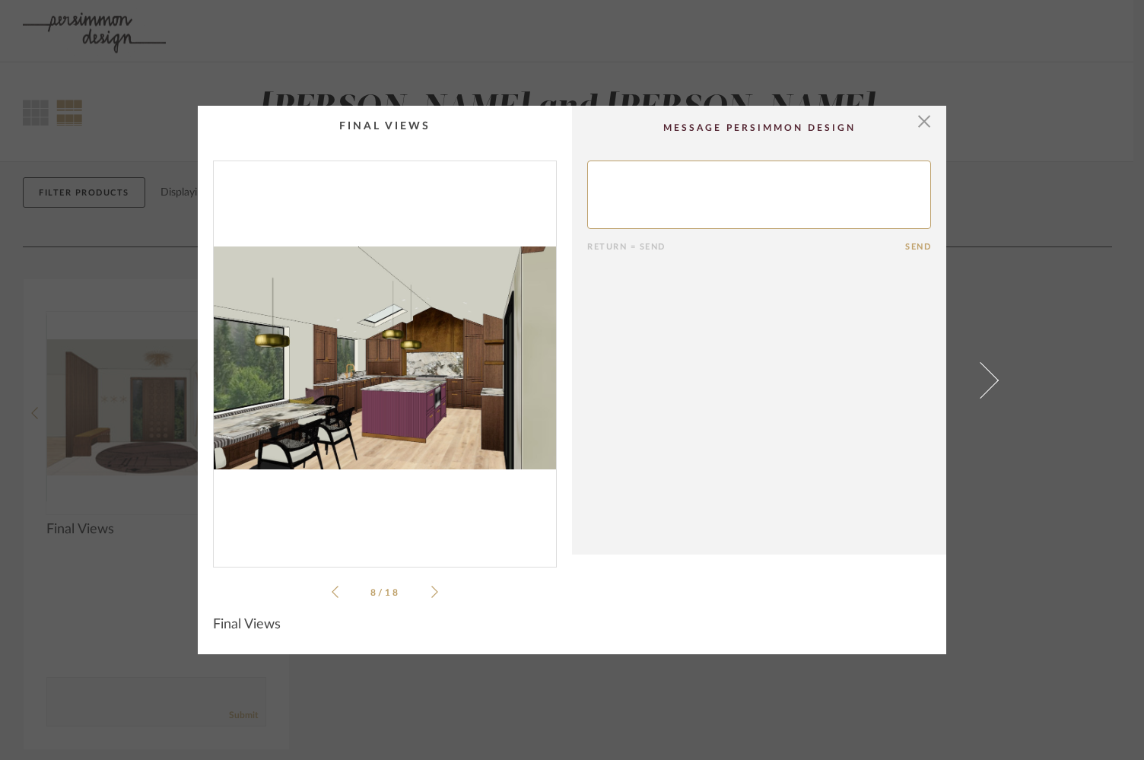
click at [431, 593] on icon at bounding box center [434, 592] width 7 height 14
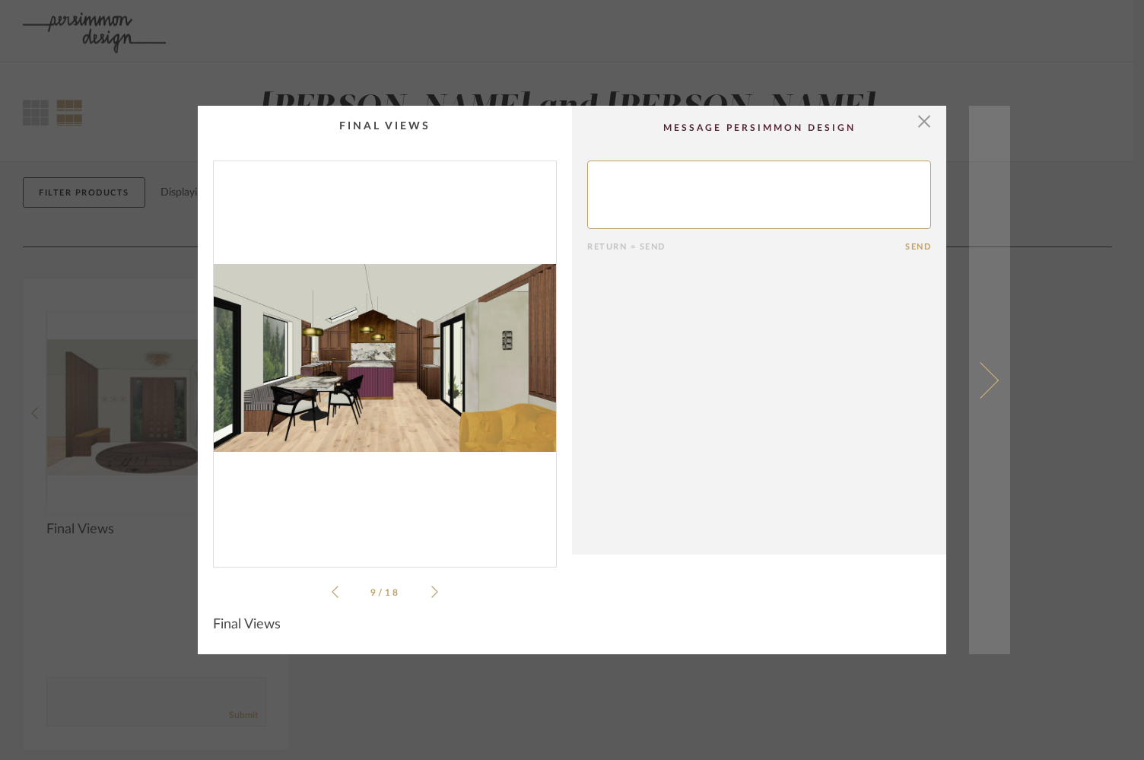
click at [991, 373] on link at bounding box center [989, 380] width 41 height 548
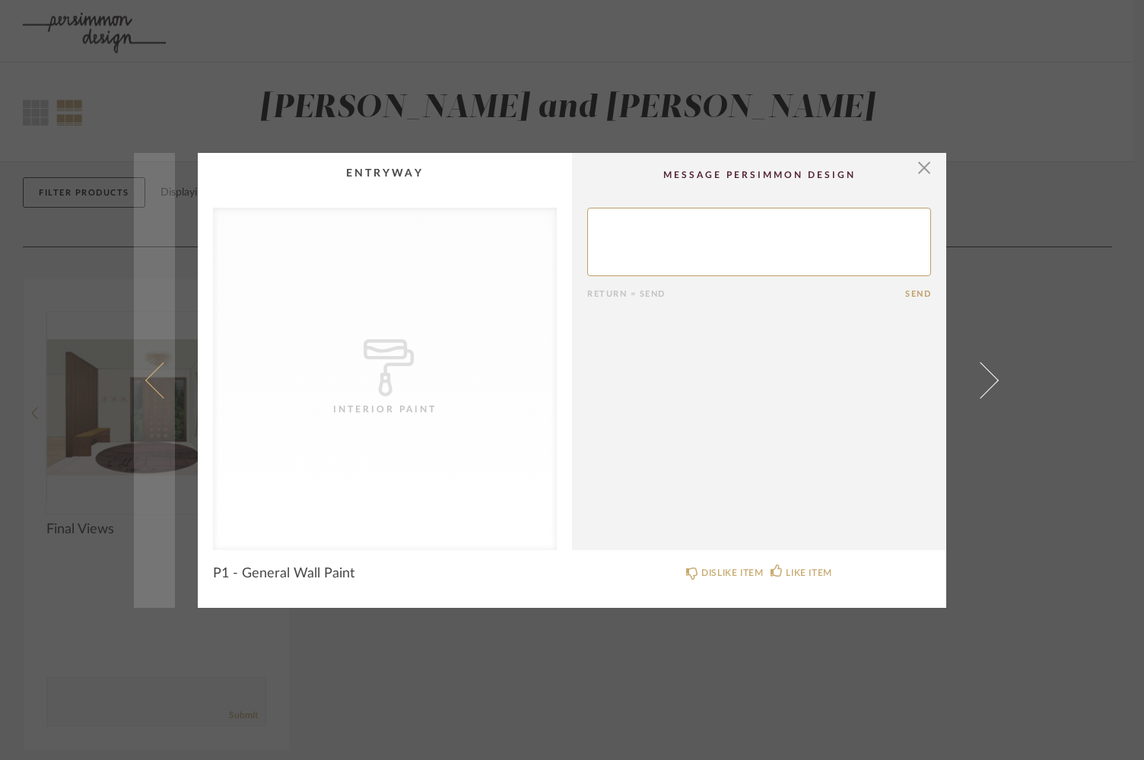
click at [153, 367] on span at bounding box center [163, 379] width 37 height 37
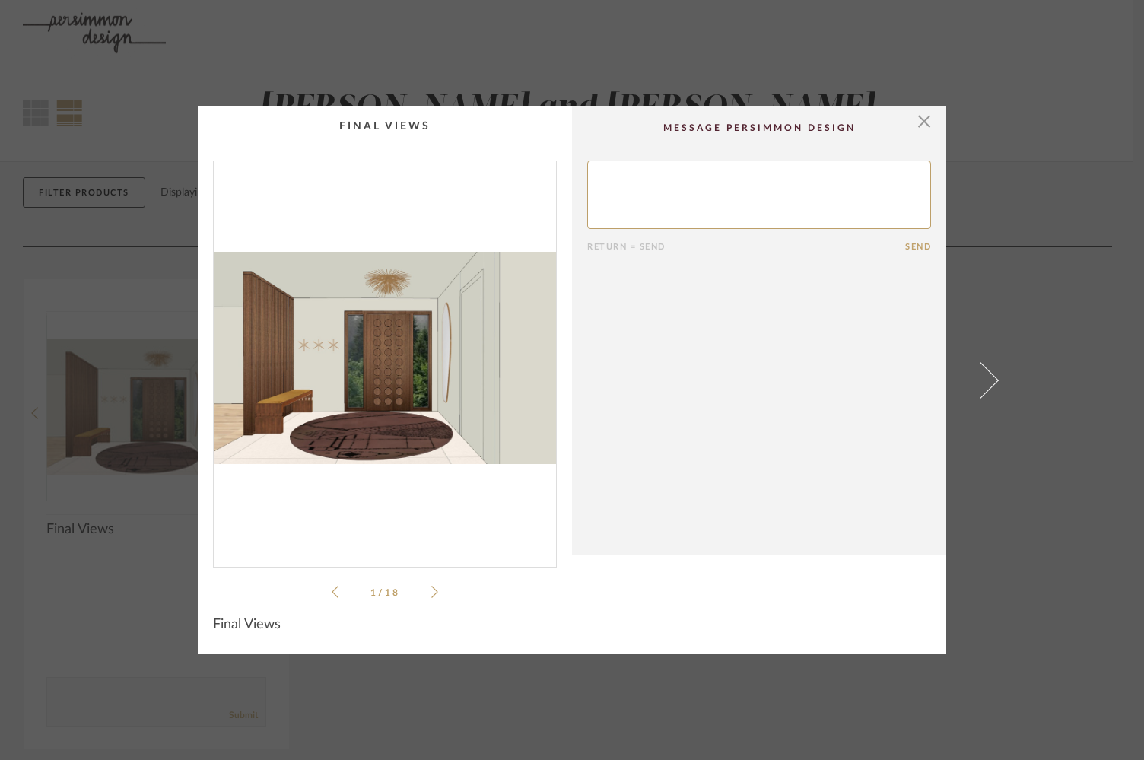
click at [419, 592] on li "1 / 18" at bounding box center [384, 592] width 93 height 18
click at [920, 119] on span "button" at bounding box center [924, 121] width 30 height 30
